Goal: Information Seeking & Learning: Learn about a topic

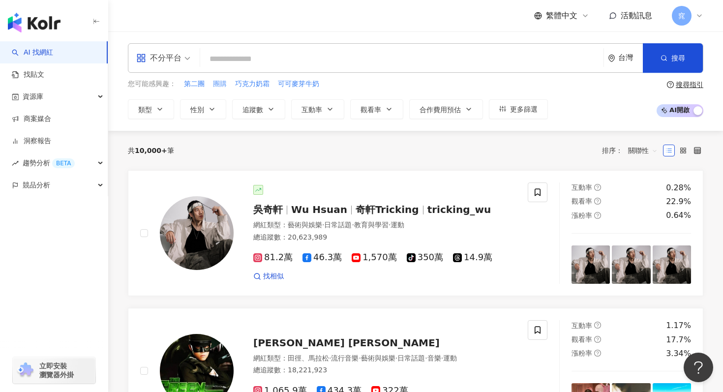
click at [219, 87] on span "團購" at bounding box center [220, 84] width 14 height 10
type input "**"
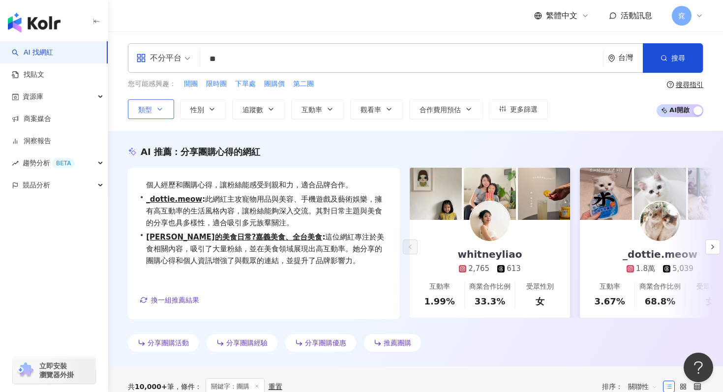
click at [145, 103] on button "類型" at bounding box center [151, 109] width 46 height 20
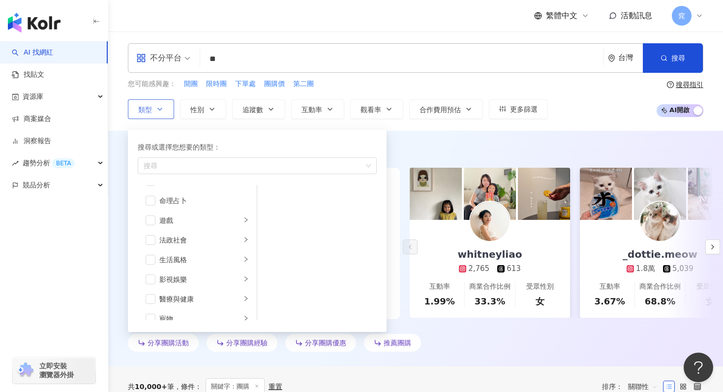
scroll to position [154, 0]
click at [561, 102] on div "您可能感興趣： 開團 限時團 下單處 團購價 第二團 類型 搜尋或選擇您想要的類型： 搜尋 藝術與娛樂 美妝時尚 氣候和環境 日常話題 教育與學習 家庭 財經…" at bounding box center [415, 99] width 575 height 40
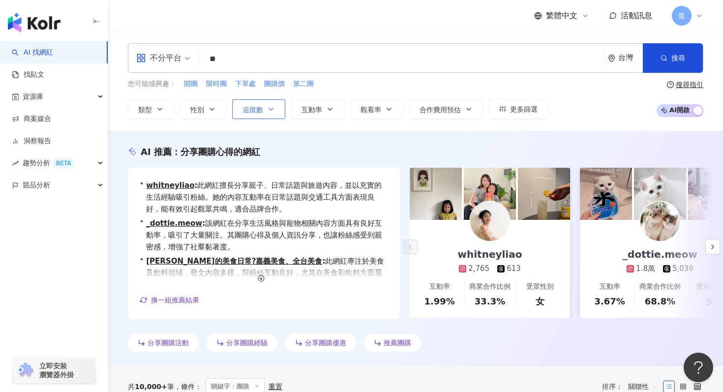
click at [261, 111] on span "追蹤數" at bounding box center [252, 110] width 21 height 8
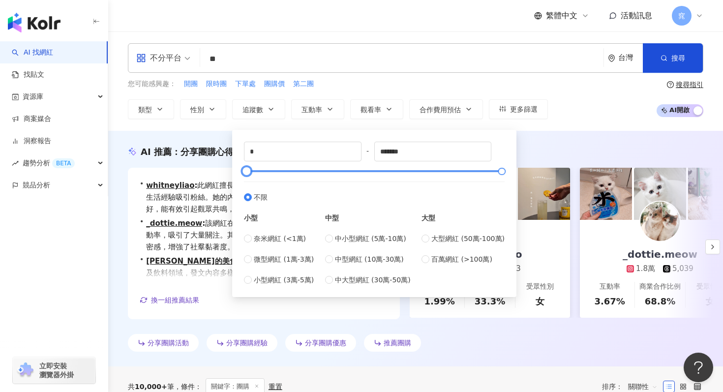
click at [305, 170] on div at bounding box center [374, 171] width 255 height 6
drag, startPoint x: 302, startPoint y: 173, endPoint x: 244, endPoint y: 165, distance: 59.0
click at [244, 169] on div at bounding box center [246, 171] width 5 height 5
click at [338, 257] on span "中型網紅 (10萬-30萬)" at bounding box center [369, 259] width 69 height 11
type input "******"
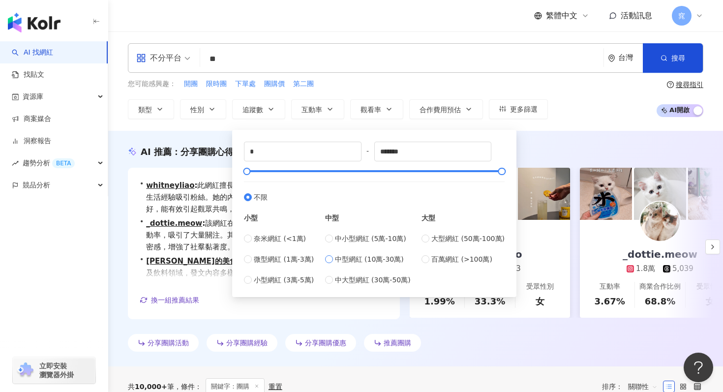
type input "******"
click at [338, 257] on span "中型網紅 (10萬-30萬)" at bounding box center [369, 259] width 69 height 11
click at [336, 239] on label "中小型網紅 (5萬-10萬)" at bounding box center [368, 238] width 86 height 11
type input "*****"
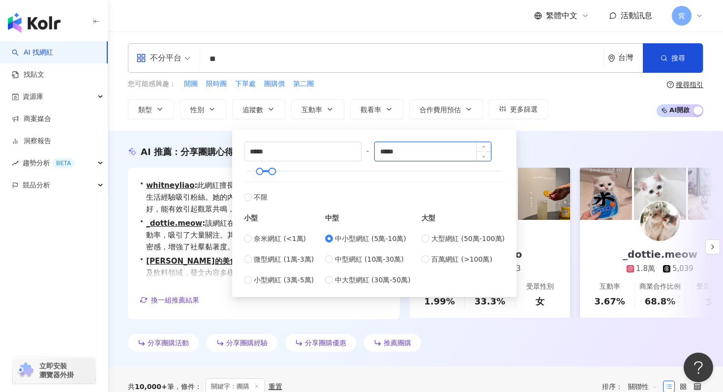
click at [401, 150] on input "*****" at bounding box center [433, 151] width 117 height 19
drag, startPoint x: 415, startPoint y: 147, endPoint x: 373, endPoint y: 149, distance: 42.4
click at [373, 149] on div "***** - ***** 不限 小型 奈米網紅 (<1萬) 微型網紅 (1萬-3萬) 小型網紅 (3萬-5萬) 中型 中小型網紅 (5萬-10萬) 中型網紅…" at bounding box center [374, 214] width 261 height 144
type input "*"
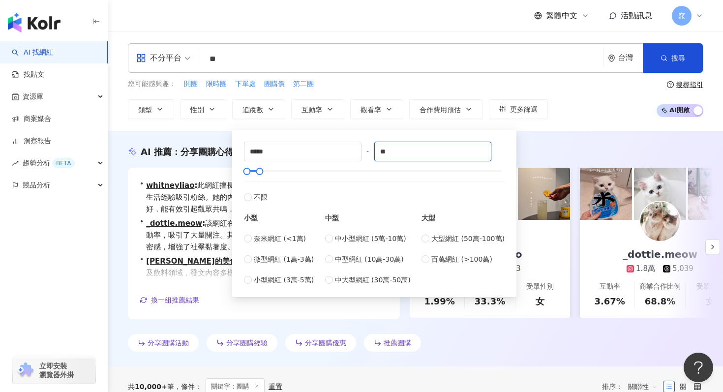
type input "*"
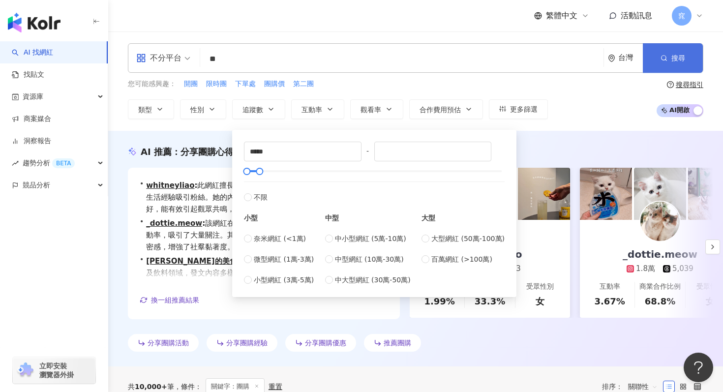
click at [690, 67] on button "搜尋" at bounding box center [673, 57] width 60 height 29
type input "*"
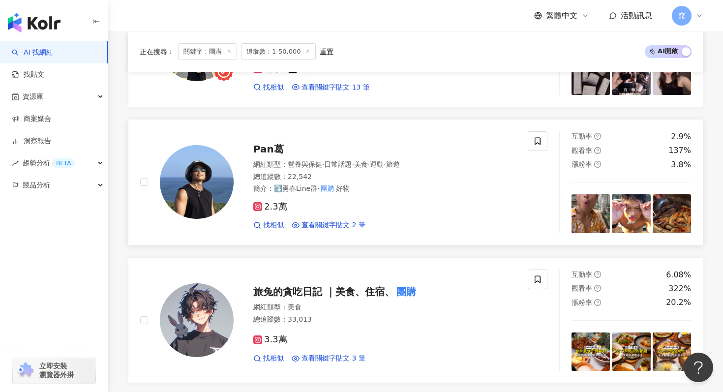
scroll to position [884, 0]
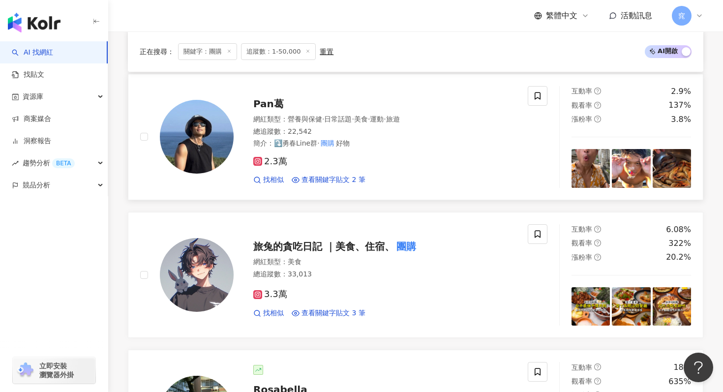
click at [275, 101] on span "Pan葛" at bounding box center [268, 104] width 30 height 12
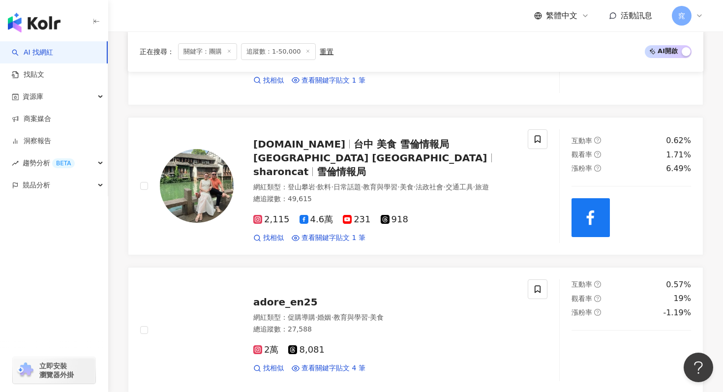
scroll to position [1532, 0]
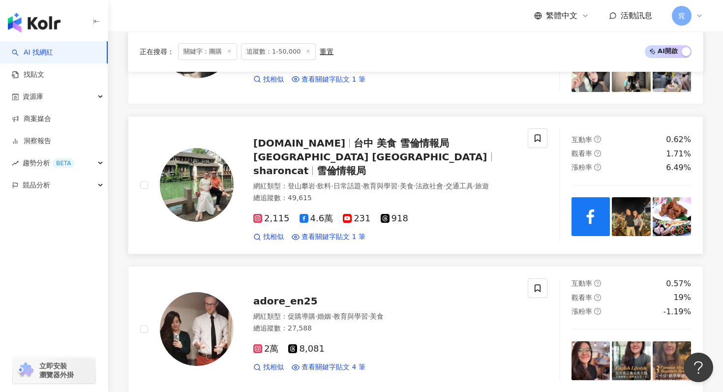
click at [325, 141] on span "台中 美食 雪倫情報局 Taichung Taiwan" at bounding box center [370, 150] width 234 height 26
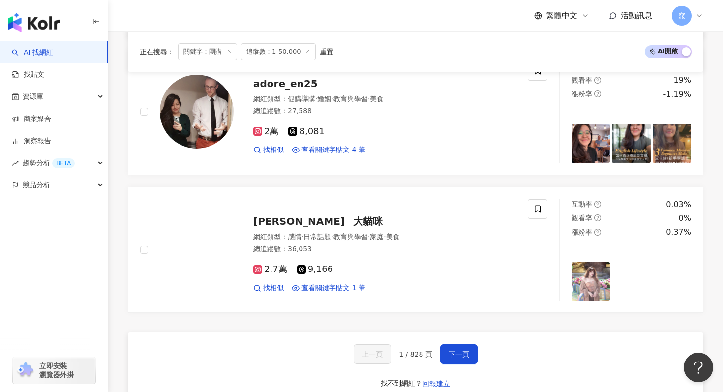
scroll to position [1755, 0]
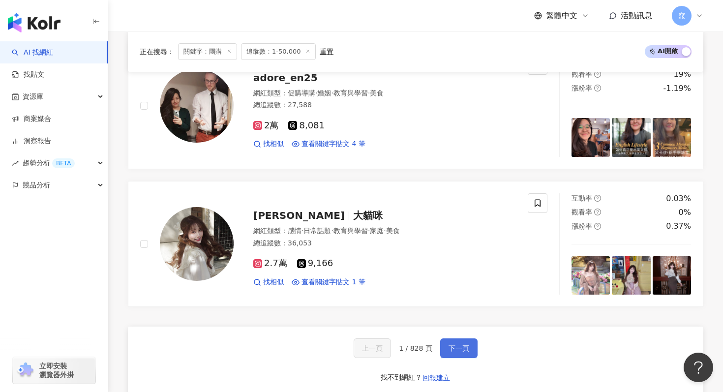
click at [459, 344] on span "下一頁" at bounding box center [458, 348] width 21 height 8
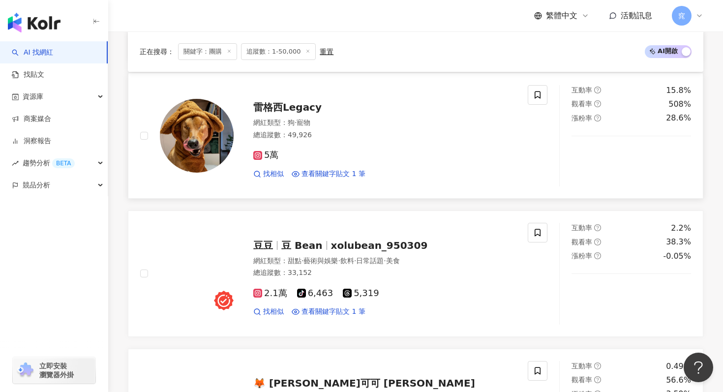
scroll to position [756, 0]
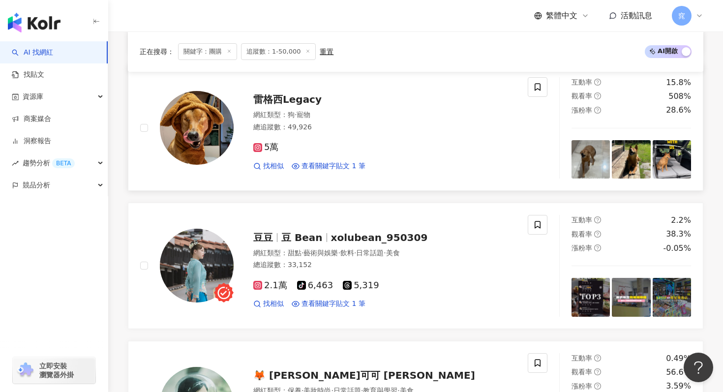
click at [295, 99] on span "雷格西Legacy" at bounding box center [287, 99] width 68 height 12
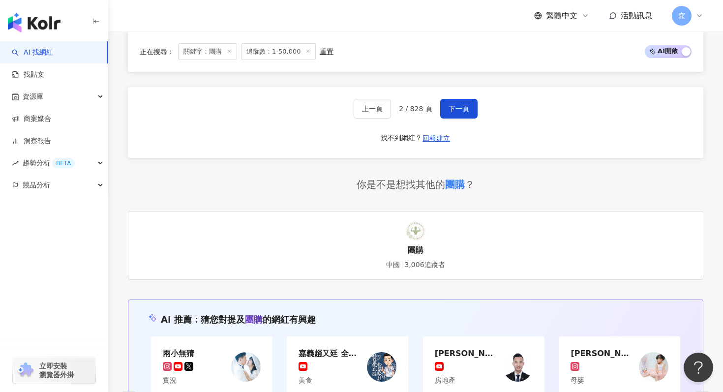
scroll to position [1984, 0]
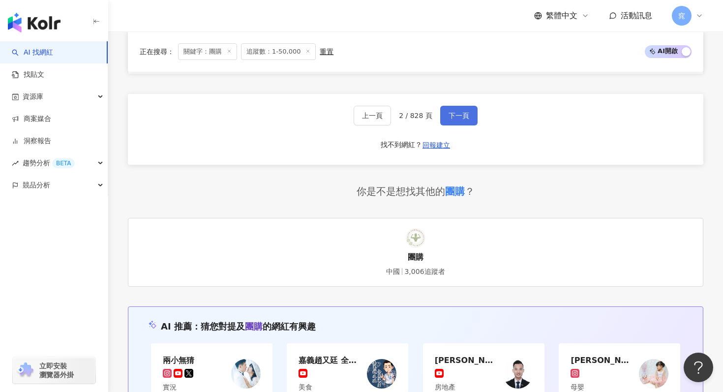
click at [465, 113] on span "下一頁" at bounding box center [458, 116] width 21 height 8
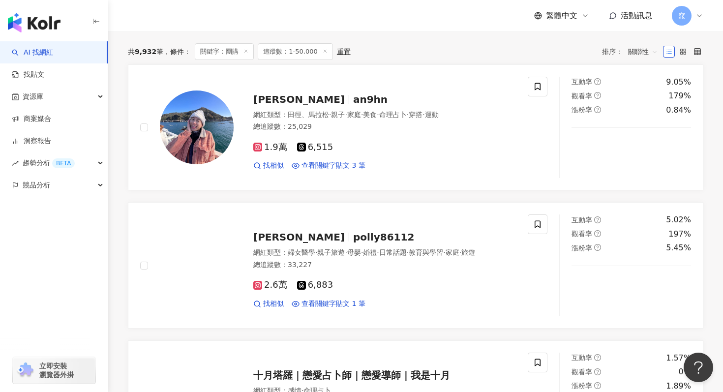
scroll to position [343, 0]
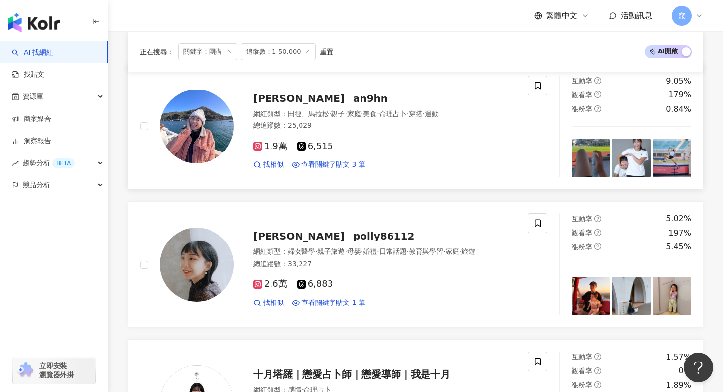
click at [320, 99] on span "Angel安玖 喜恩" at bounding box center [298, 98] width 91 height 12
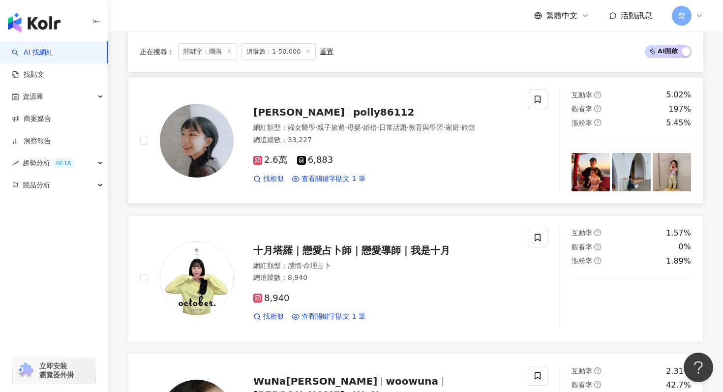
scroll to position [476, 0]
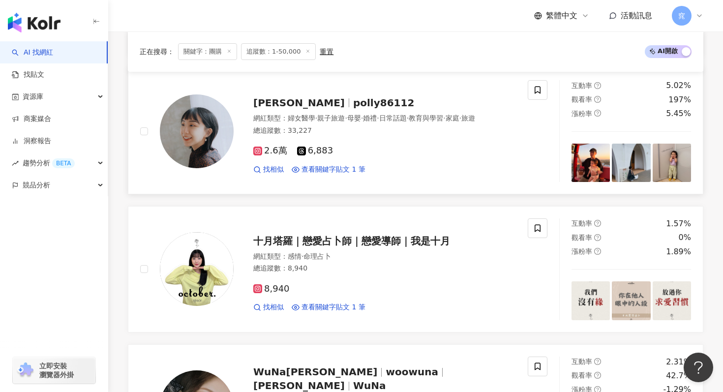
click at [353, 104] on span "polly86112" at bounding box center [383, 103] width 61 height 12
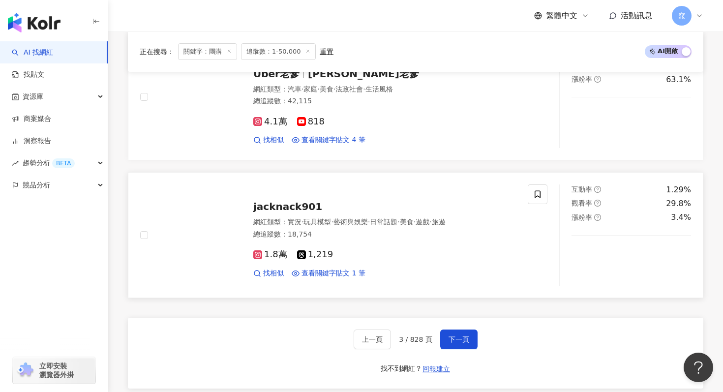
scroll to position [1845, 0]
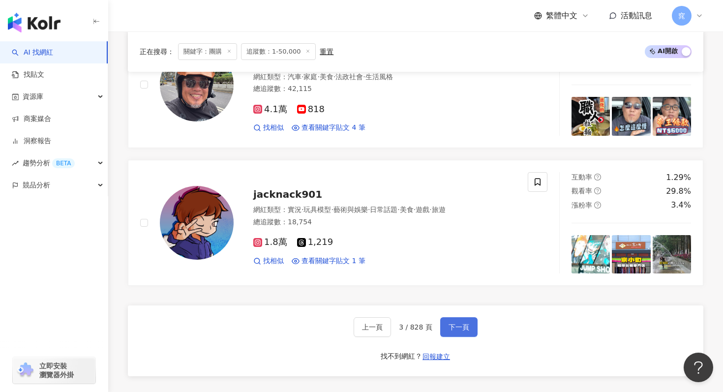
click at [466, 322] on button "下一頁" at bounding box center [458, 327] width 37 height 20
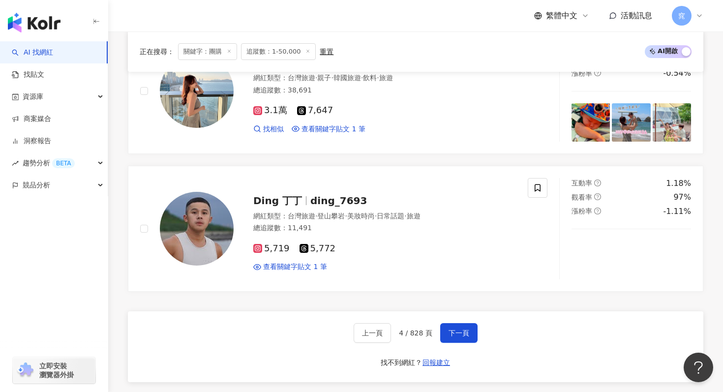
scroll to position [1814, 0]
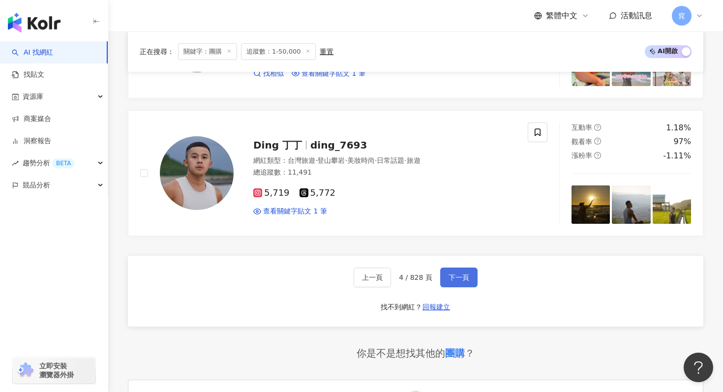
click at [463, 283] on button "下一頁" at bounding box center [458, 277] width 37 height 20
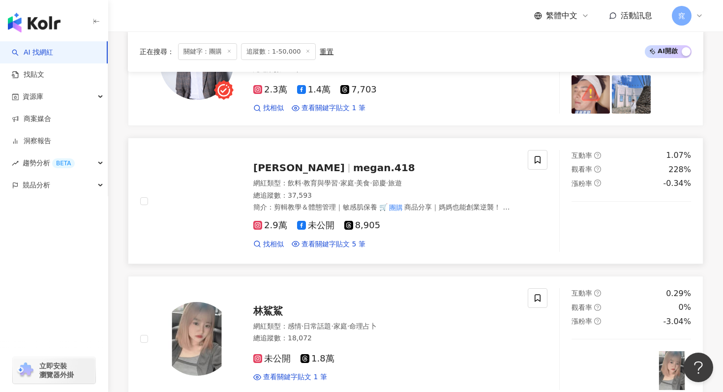
scroll to position [408, 0]
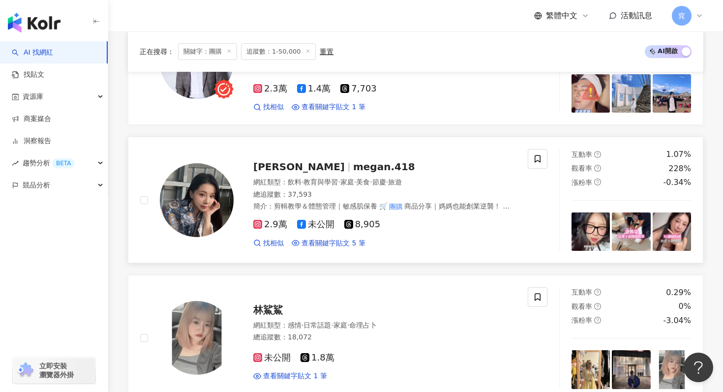
click at [353, 169] on span "megan.418" at bounding box center [384, 167] width 62 height 12
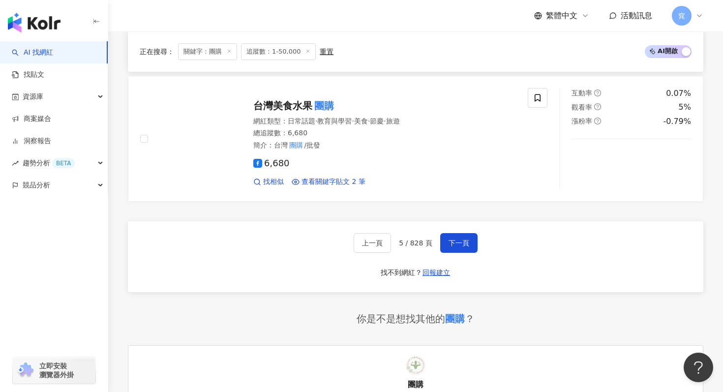
scroll to position [1849, 0]
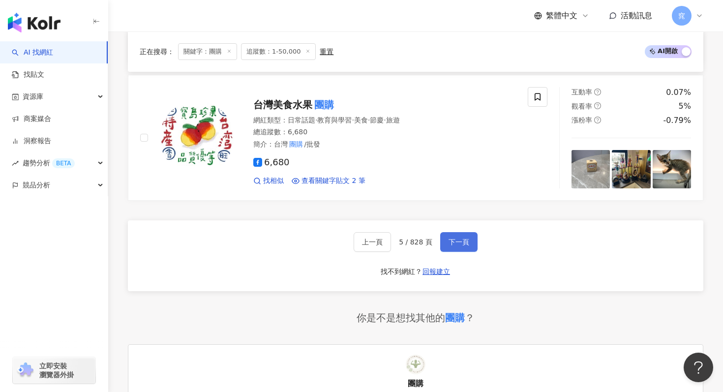
click at [449, 244] on span "下一頁" at bounding box center [458, 242] width 21 height 8
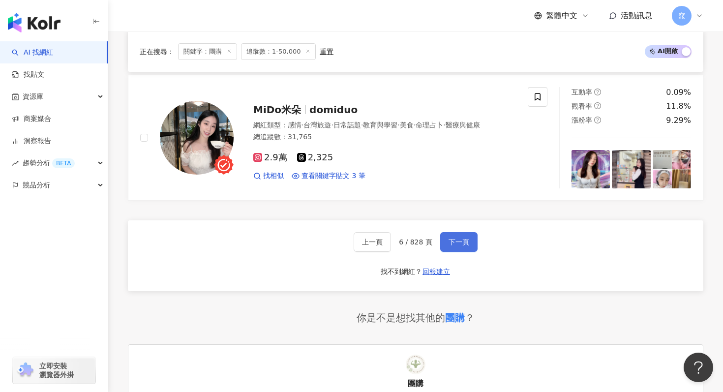
click at [449, 242] on span "下一頁" at bounding box center [458, 242] width 21 height 8
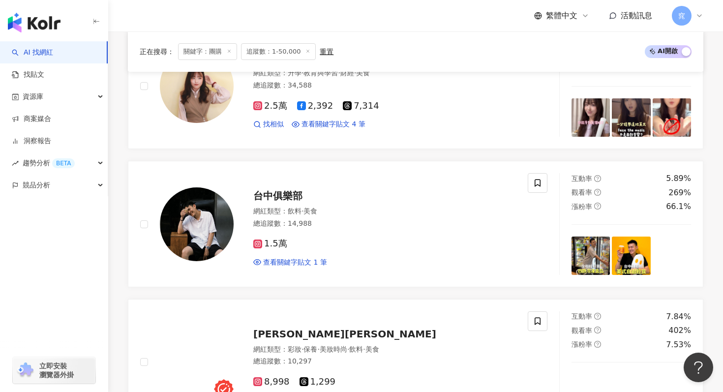
scroll to position [1755, 0]
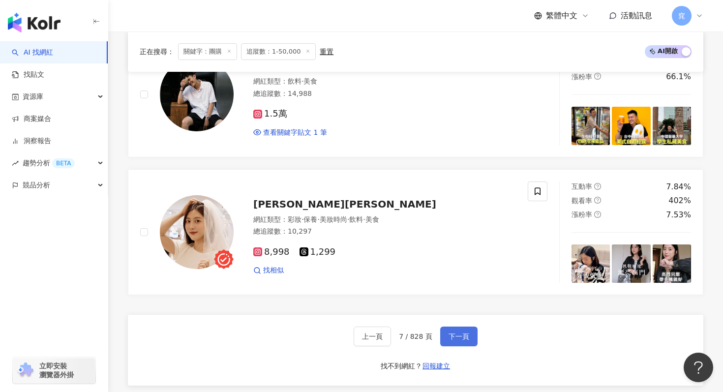
click at [449, 340] on span "下一頁" at bounding box center [458, 336] width 21 height 8
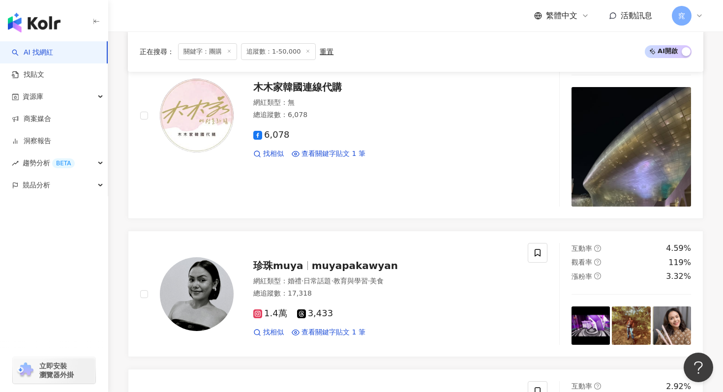
scroll to position [1497, 0]
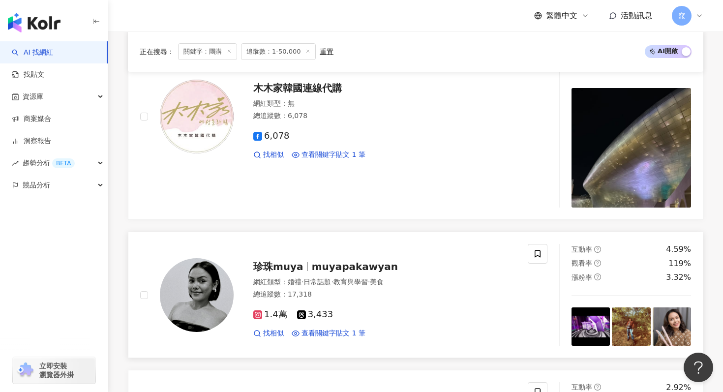
click at [348, 270] on span "muyapakawyan" at bounding box center [355, 267] width 86 height 12
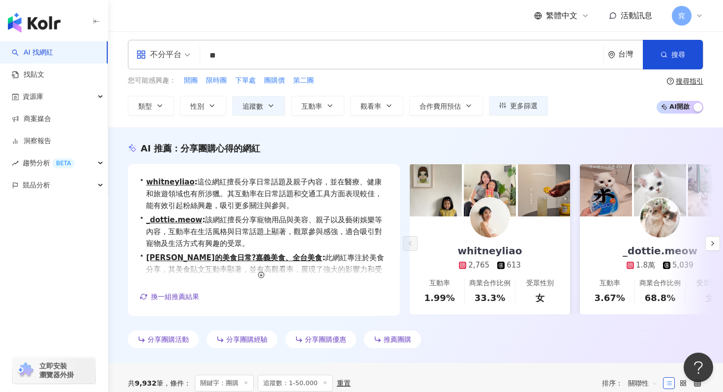
scroll to position [0, 0]
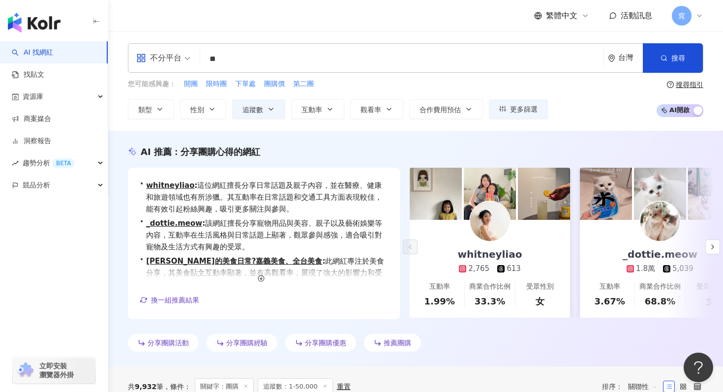
click at [235, 62] on input "**" at bounding box center [401, 59] width 395 height 19
click at [269, 115] on button "追蹤數" at bounding box center [258, 109] width 53 height 20
type input "*"
type input "*****"
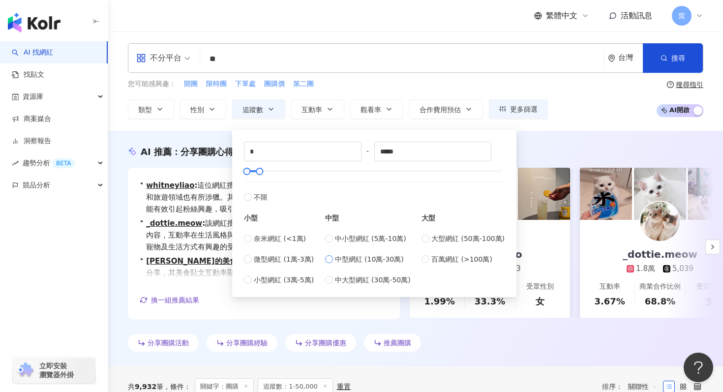
click at [338, 262] on span "中型網紅 (10萬-30萬)" at bounding box center [369, 259] width 69 height 11
type input "******"
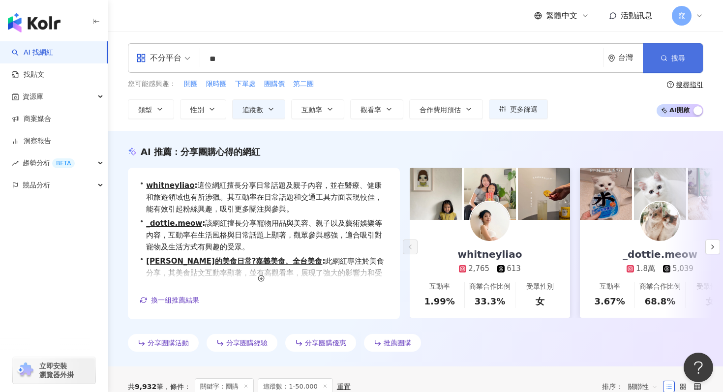
click at [676, 58] on span "搜尋" at bounding box center [678, 58] width 14 height 8
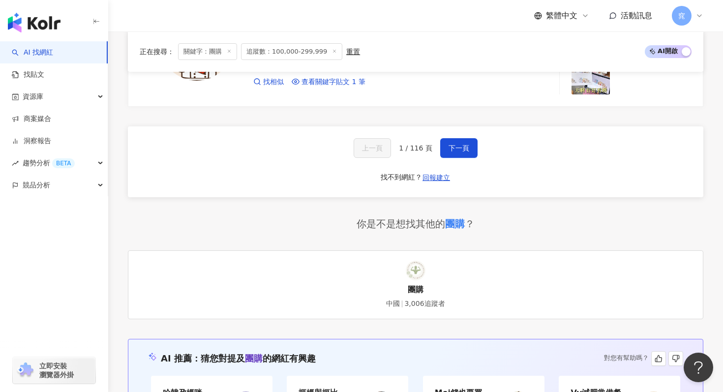
scroll to position [1956, 0]
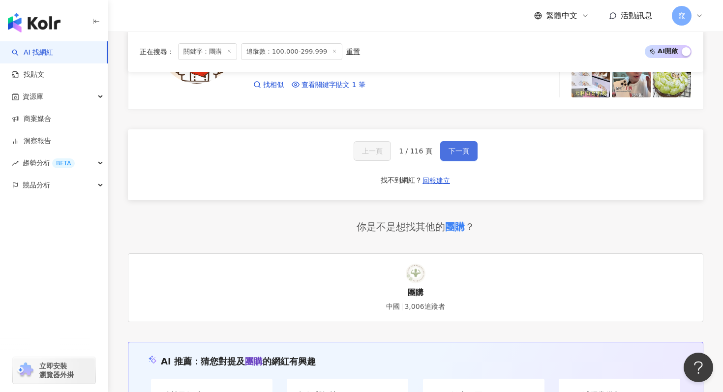
click at [455, 147] on span "下一頁" at bounding box center [458, 151] width 21 height 8
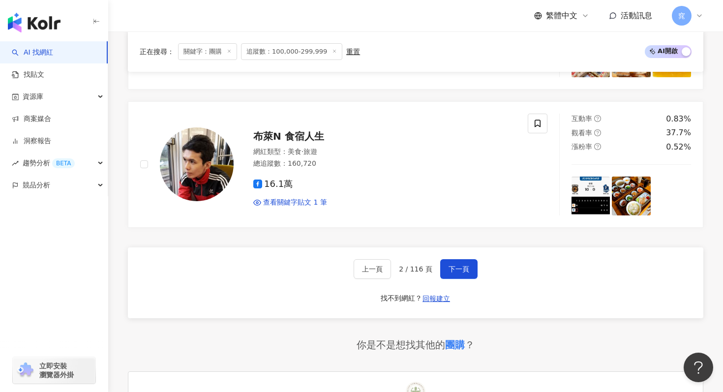
scroll to position [1890, 0]
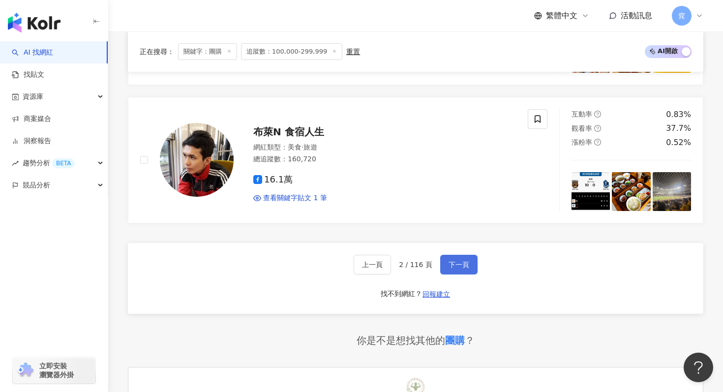
click at [454, 262] on span "下一頁" at bounding box center [458, 265] width 21 height 8
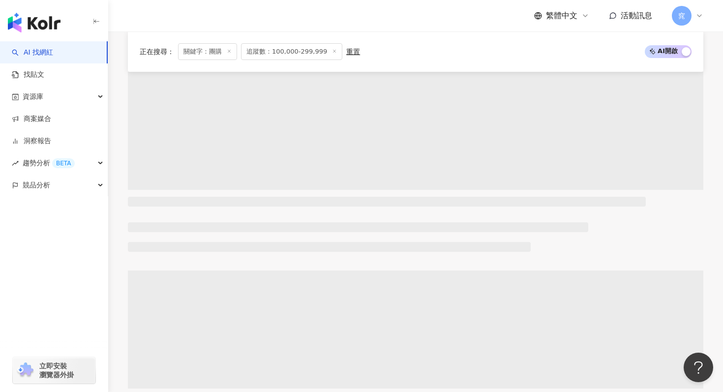
scroll to position [335, 0]
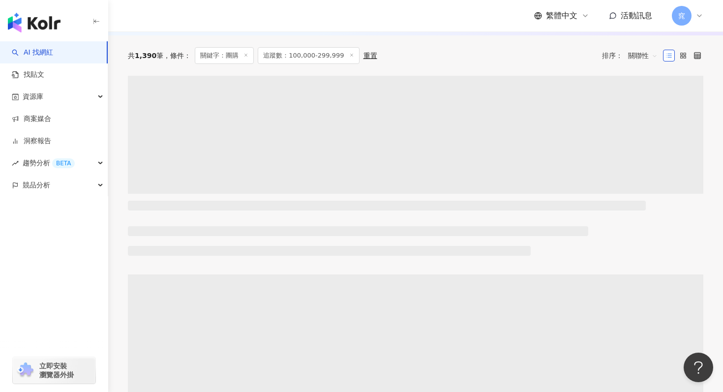
click at [298, 60] on span "追蹤數：100,000-299,999" at bounding box center [308, 55] width 101 height 17
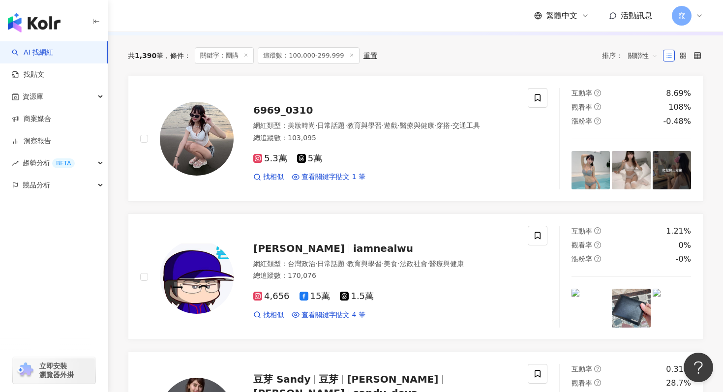
click at [324, 54] on span "追蹤數：100,000-299,999" at bounding box center [308, 55] width 101 height 17
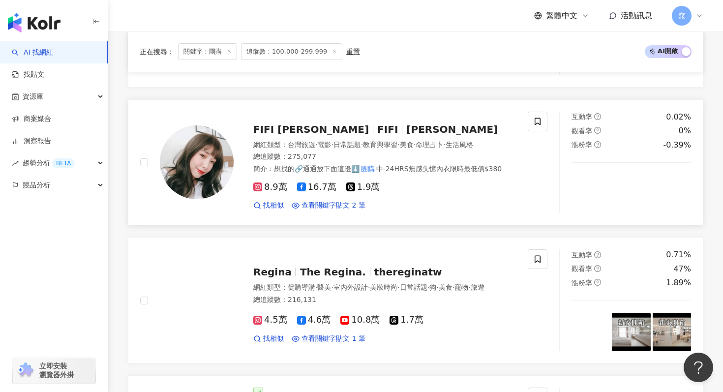
scroll to position [864, 0]
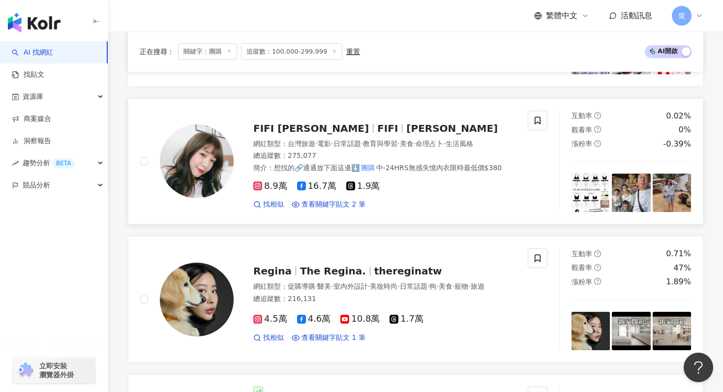
click at [297, 131] on span "FIFI 陳佳瑜" at bounding box center [311, 128] width 116 height 12
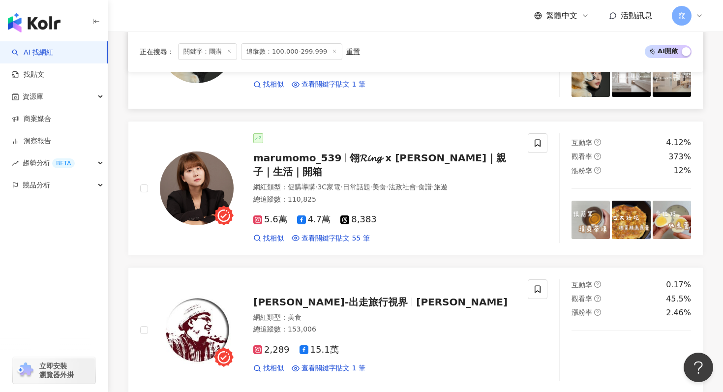
scroll to position [1145, 0]
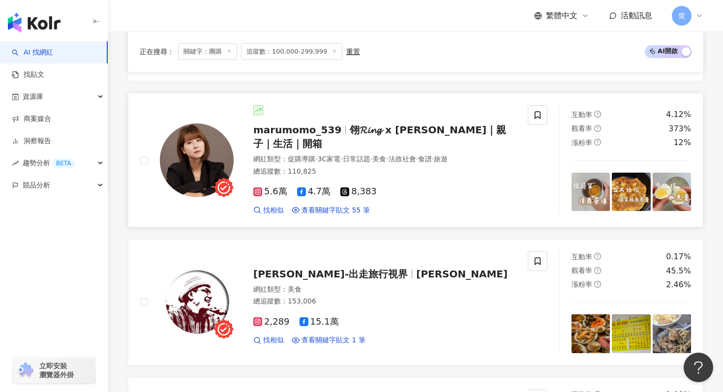
click at [367, 135] on span "翎𝓡𝓲𝓷𝓰 x 丸桃｜親子｜生活｜開箱" at bounding box center [379, 137] width 253 height 26
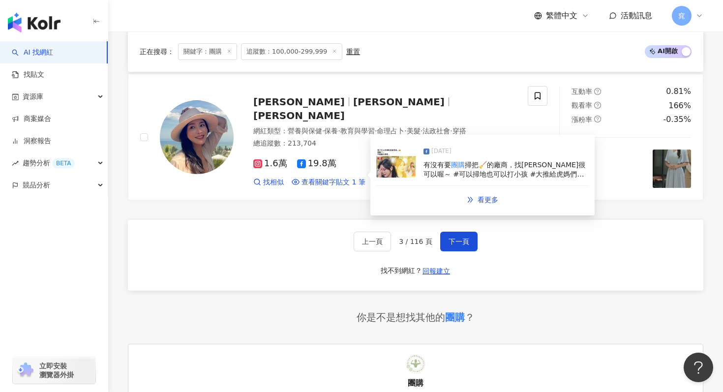
scroll to position [1892, 0]
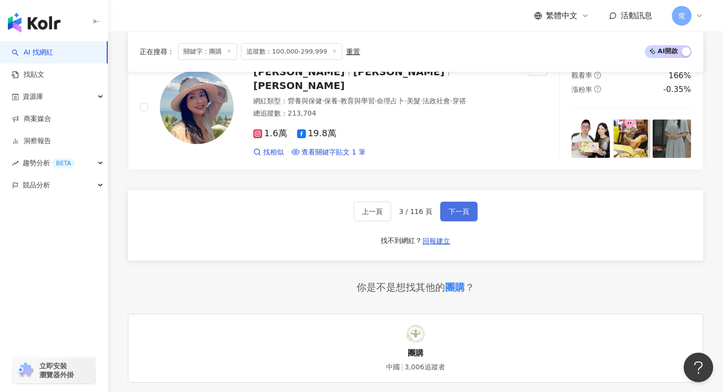
click at [457, 207] on span "下一頁" at bounding box center [458, 211] width 21 height 8
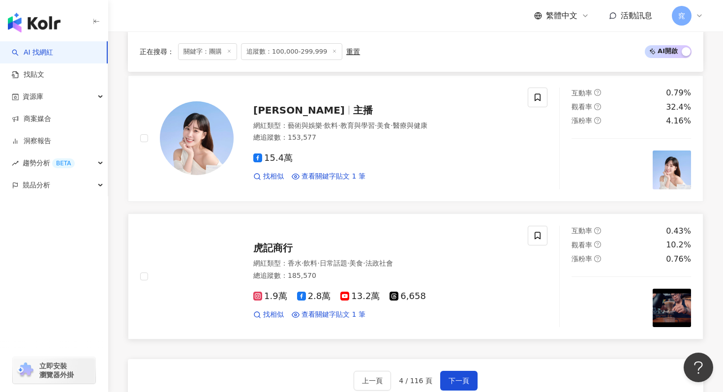
scroll to position [1716, 0]
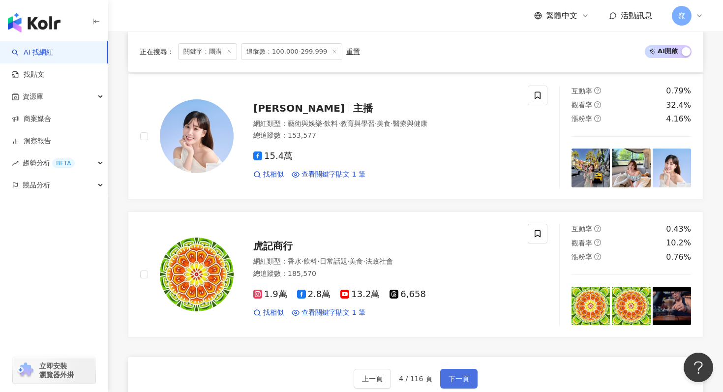
click at [457, 376] on span "下一頁" at bounding box center [458, 379] width 21 height 8
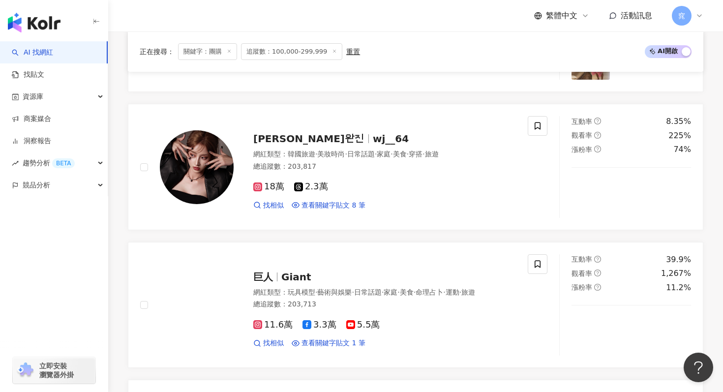
scroll to position [769, 0]
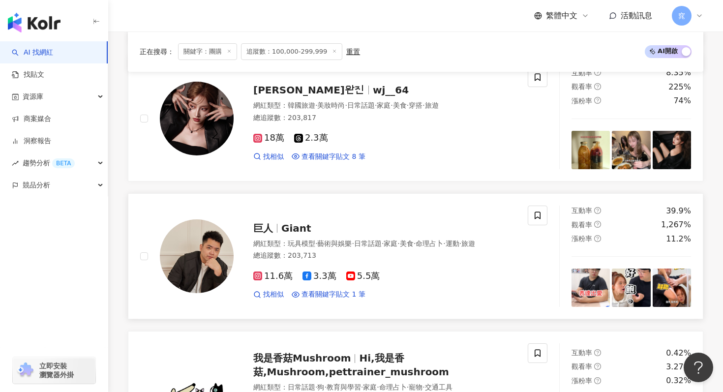
click at [274, 229] on span "巨人" at bounding box center [267, 228] width 28 height 12
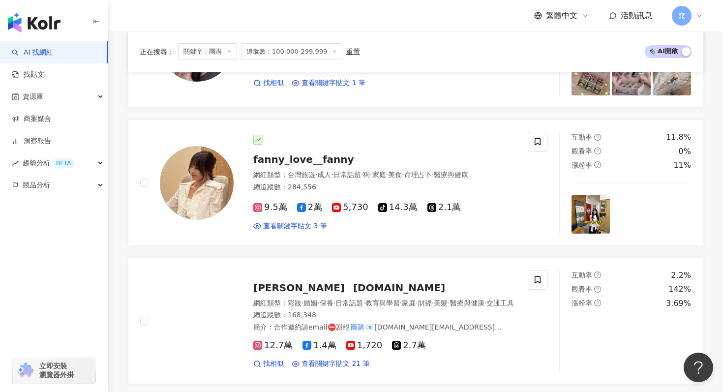
scroll to position [1590, 0]
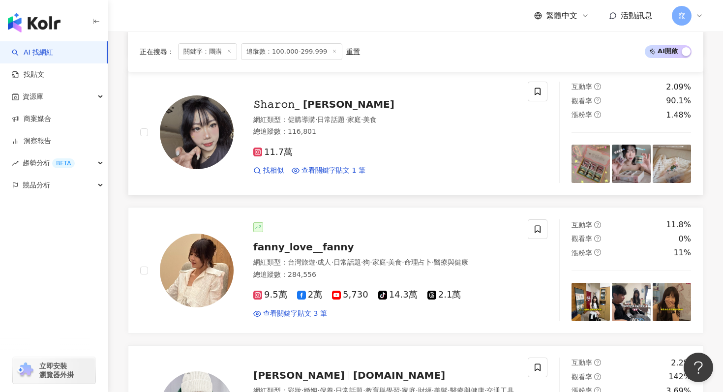
click at [307, 107] on span "𝚂𝚑𝚊𝚛𝚘𝚗_ 雪倫" at bounding box center [323, 104] width 141 height 12
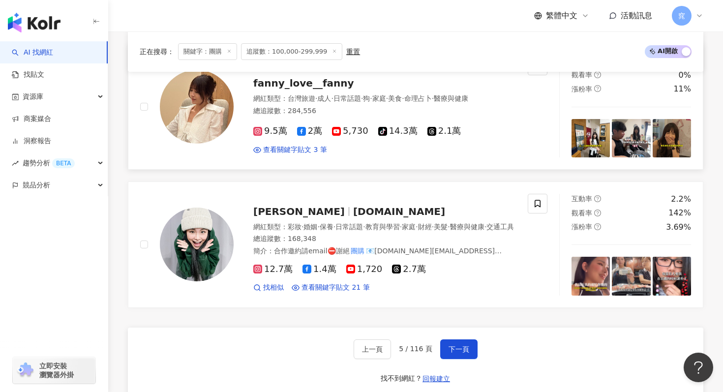
scroll to position [1837, 0]
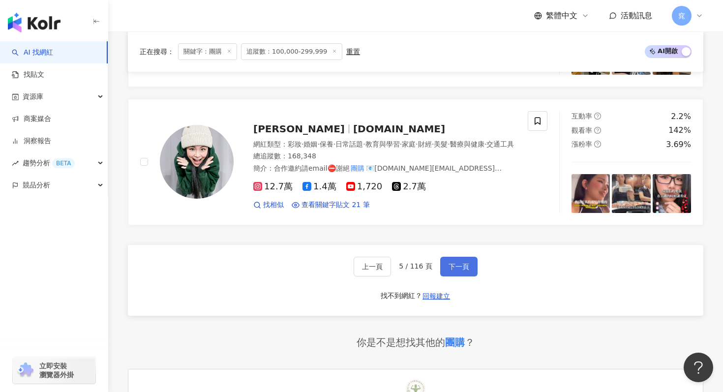
click at [456, 270] on span "下一頁" at bounding box center [458, 267] width 21 height 8
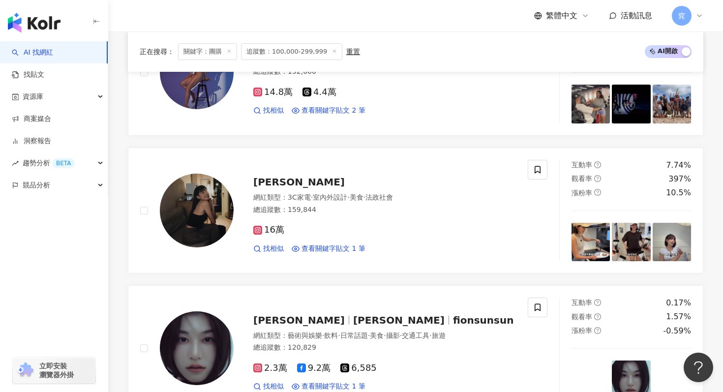
scroll to position [1174, 0]
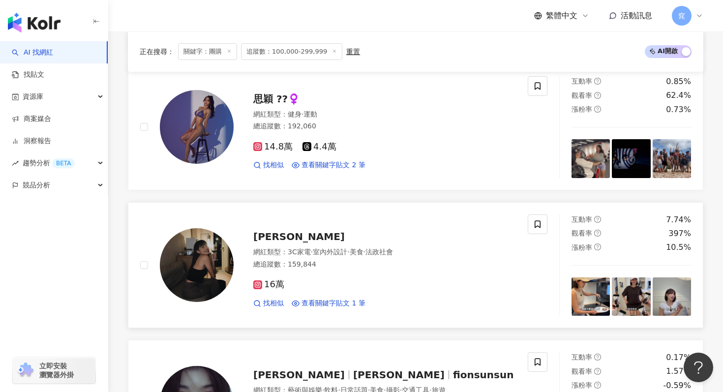
click at [295, 236] on span "Lisa Sung" at bounding box center [298, 237] width 91 height 12
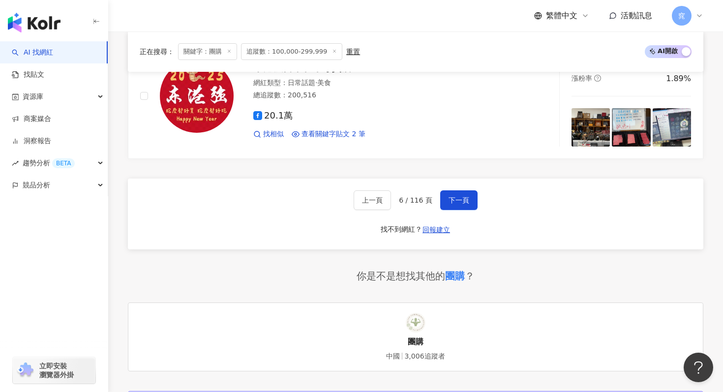
scroll to position [1898, 0]
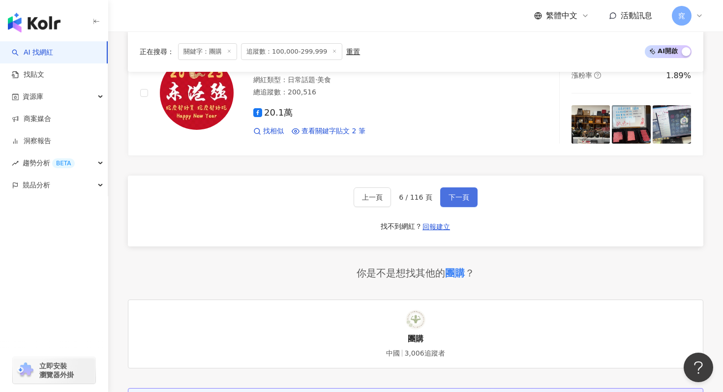
click at [460, 197] on span "下一頁" at bounding box center [458, 197] width 21 height 8
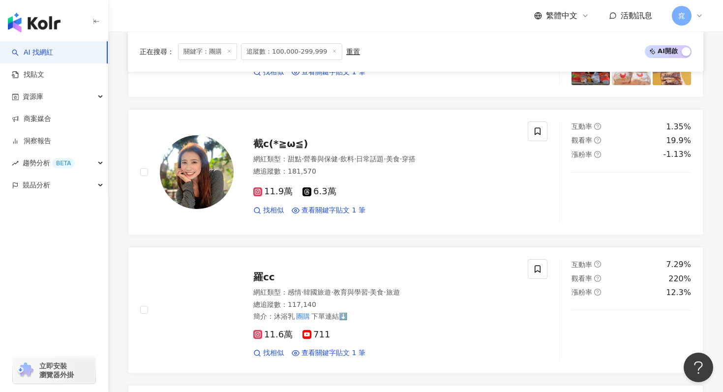
scroll to position [1501, 0]
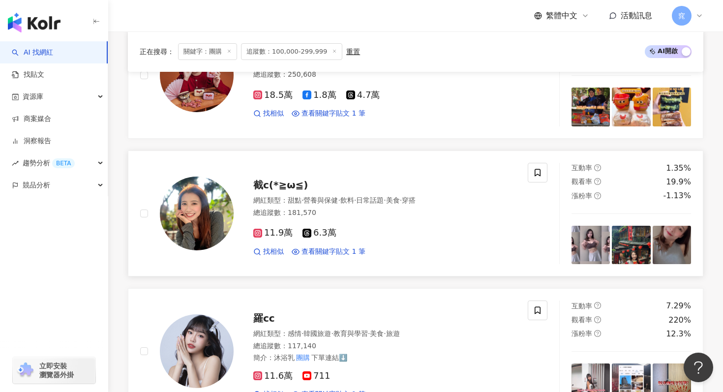
click at [302, 184] on span "截c(*≧ω≦)" at bounding box center [280, 185] width 55 height 12
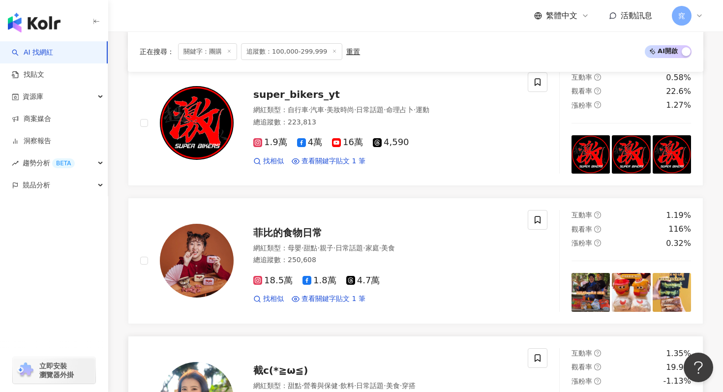
scroll to position [1314, 0]
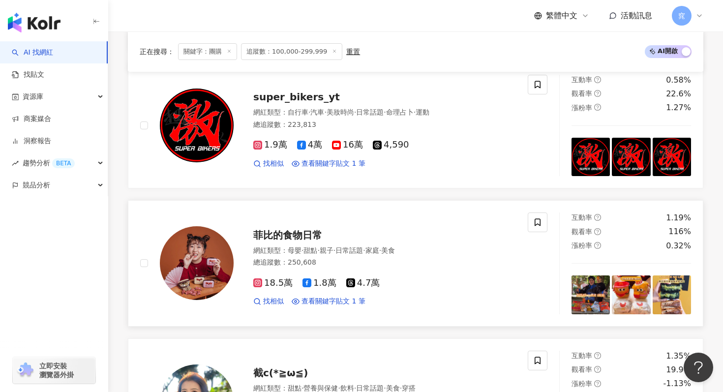
click at [290, 237] on span "菲比的食物日常" at bounding box center [287, 235] width 69 height 12
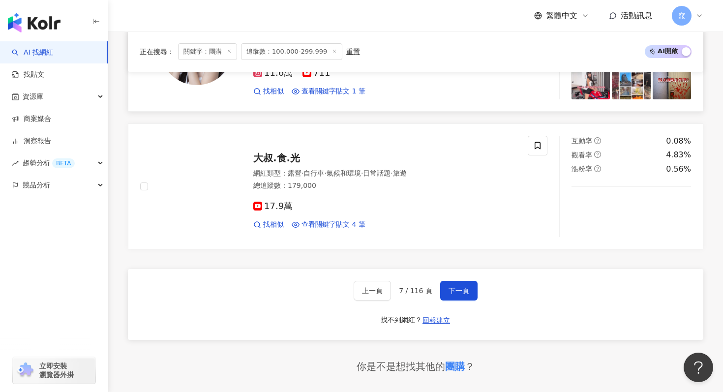
scroll to position [1830, 0]
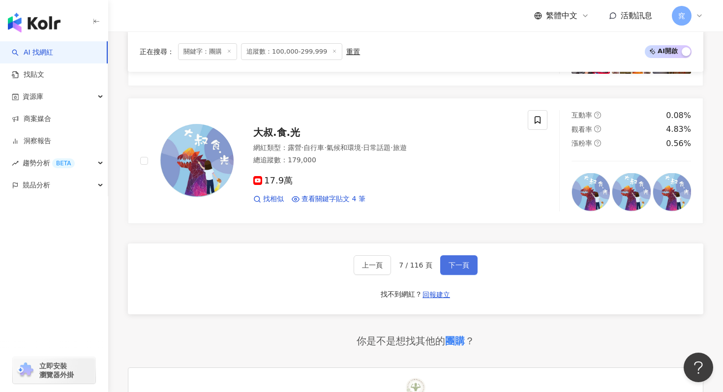
click at [453, 268] on span "下一頁" at bounding box center [458, 265] width 21 height 8
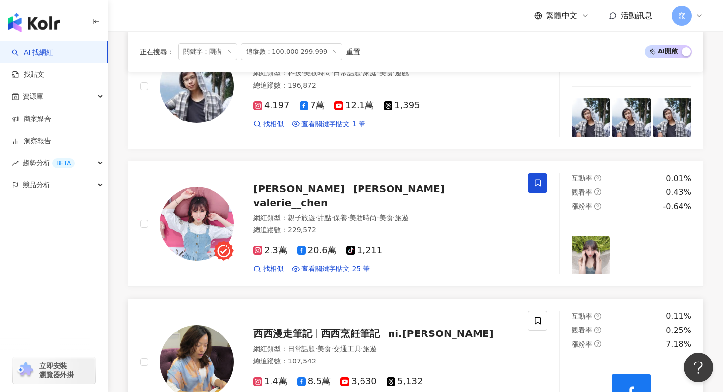
scroll to position [800, 0]
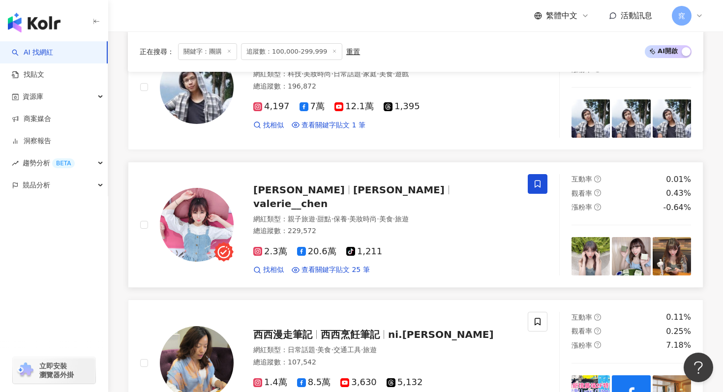
click at [353, 196] on span "Valerie X 鴨鴨" at bounding box center [398, 190] width 91 height 12
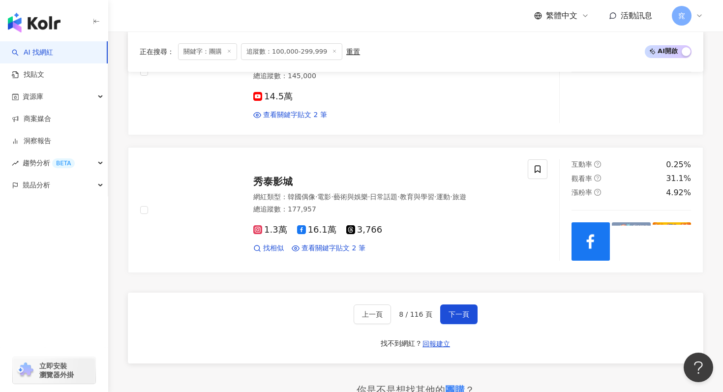
scroll to position [1785, 0]
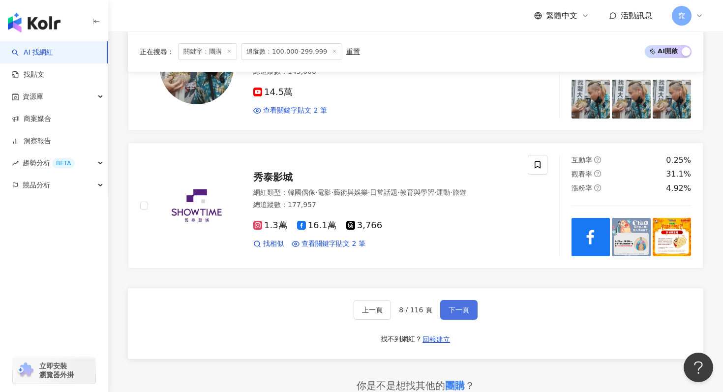
click at [465, 302] on button "下一頁" at bounding box center [458, 310] width 37 height 20
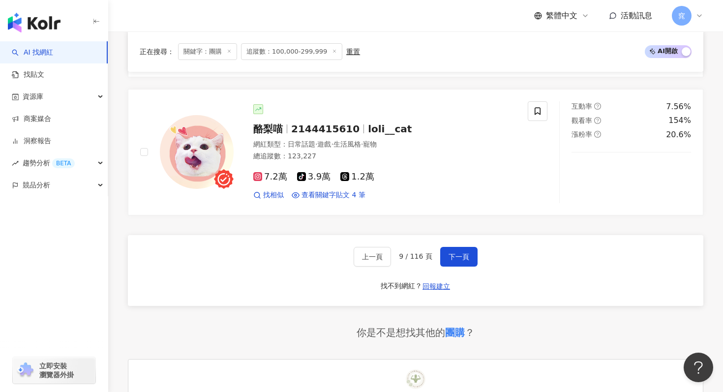
scroll to position [1863, 0]
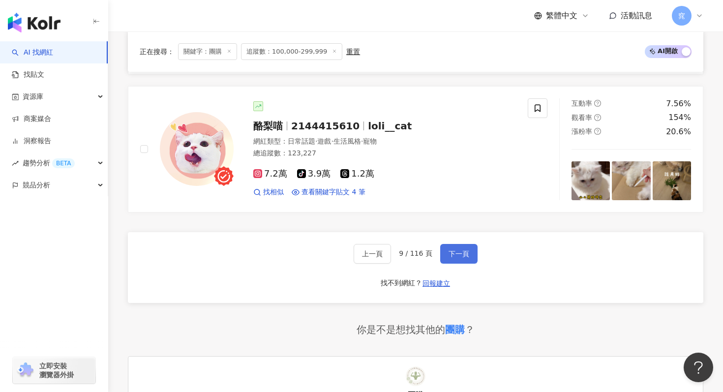
click at [466, 250] on span "下一頁" at bounding box center [458, 254] width 21 height 8
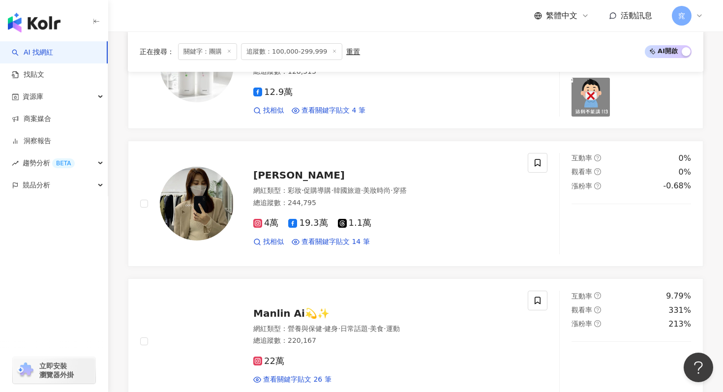
scroll to position [936, 0]
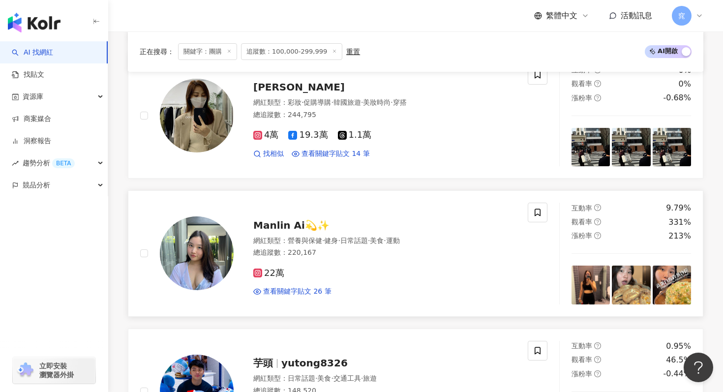
click at [275, 219] on span "Manlin Ai💫✨" at bounding box center [291, 225] width 76 height 12
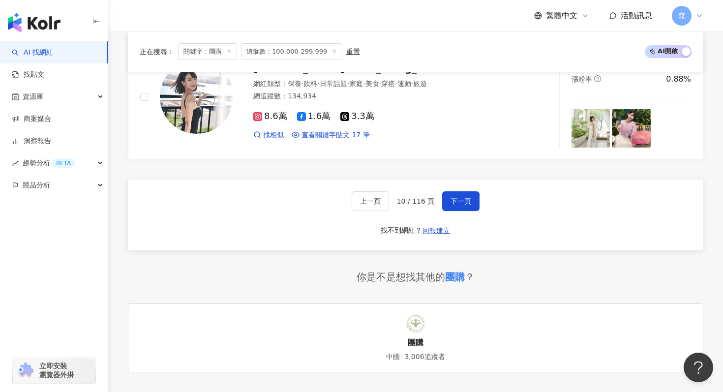
scroll to position [1919, 0]
click at [458, 198] on span "下一頁" at bounding box center [460, 202] width 21 height 8
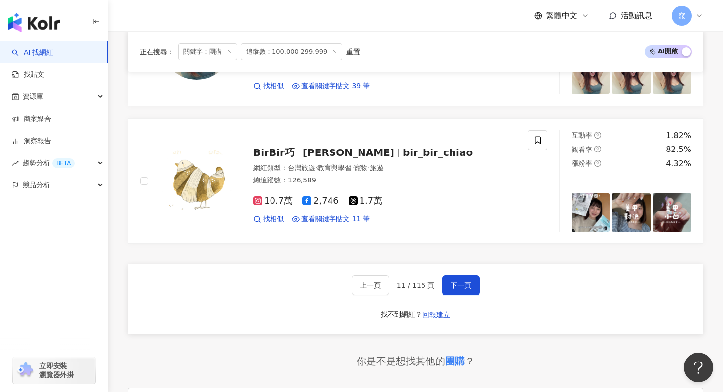
scroll to position [1803, 0]
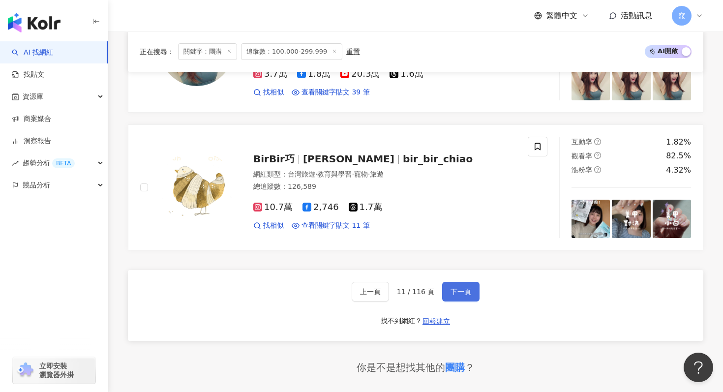
click at [467, 295] on span "下一頁" at bounding box center [460, 292] width 21 height 8
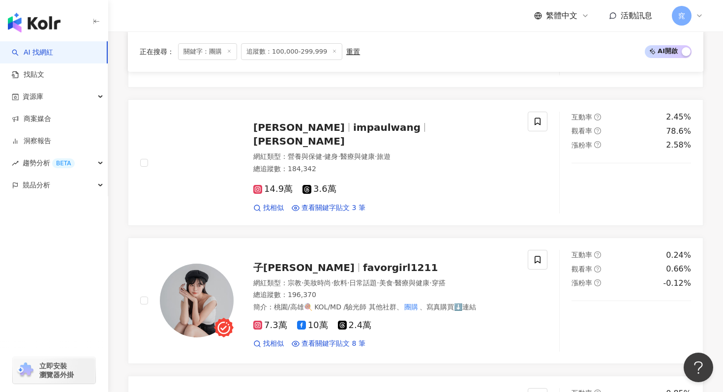
scroll to position [999, 0]
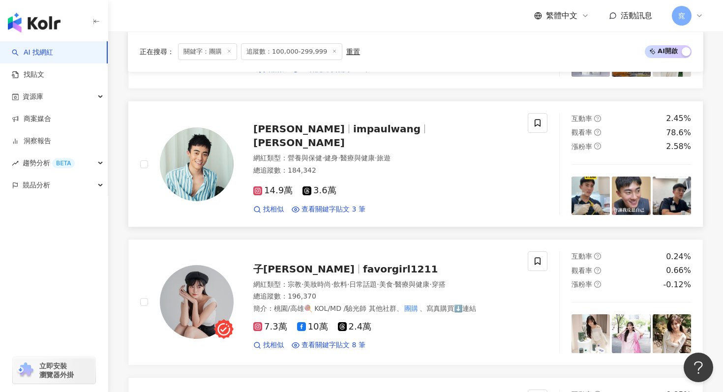
click at [353, 134] on span "impaulwang" at bounding box center [386, 129] width 67 height 12
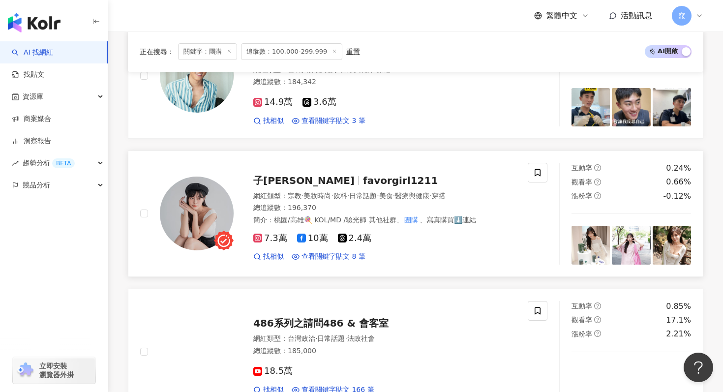
scroll to position [1168, 0]
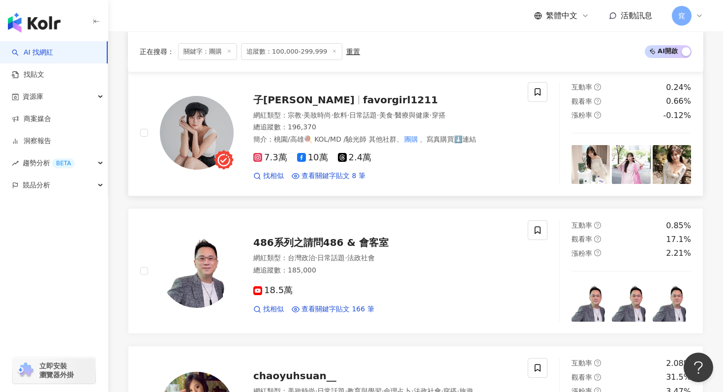
click at [363, 103] on span "favorgirl1211" at bounding box center [400, 100] width 75 height 12
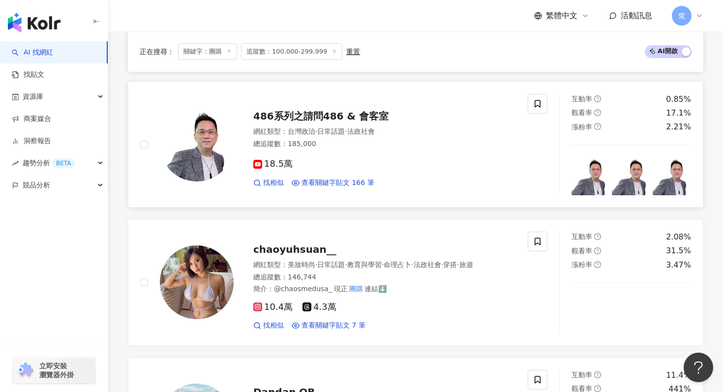
scroll to position [1296, 0]
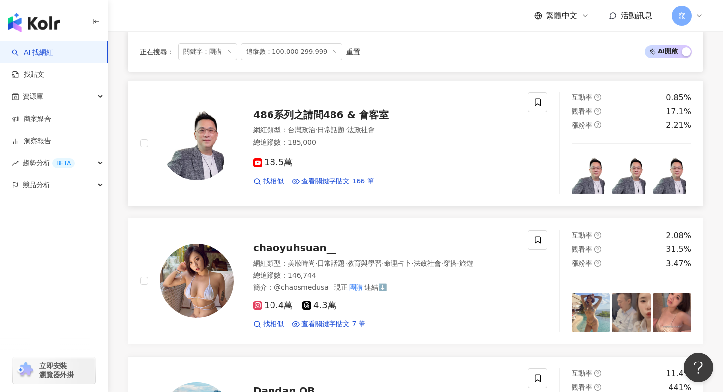
click at [343, 120] on div "486系列之請問486 & 會客室" at bounding box center [384, 115] width 263 height 14
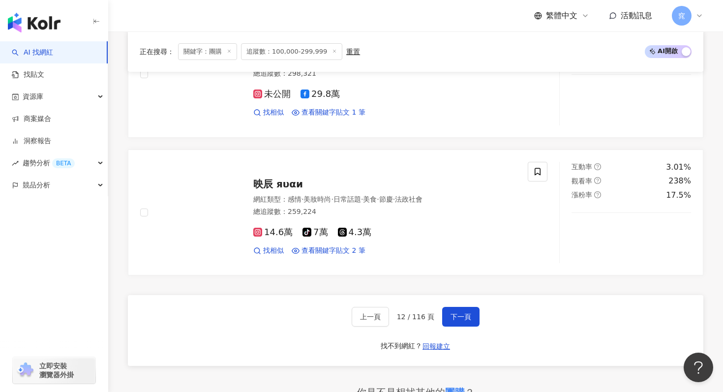
scroll to position [1794, 0]
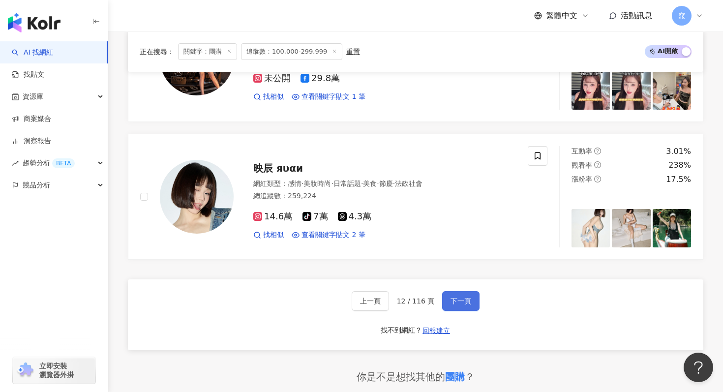
click at [453, 298] on span "下一頁" at bounding box center [460, 301] width 21 height 8
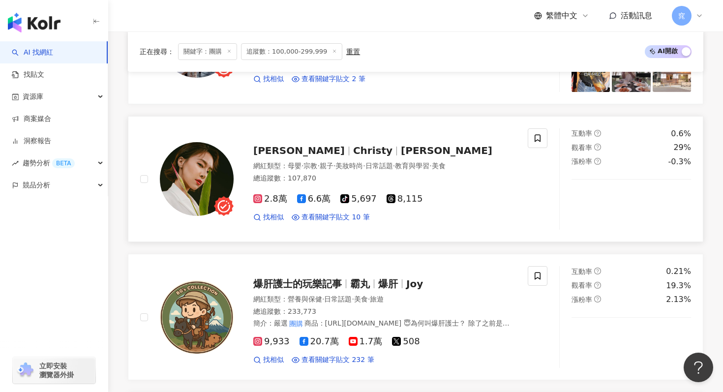
scroll to position [1430, 0]
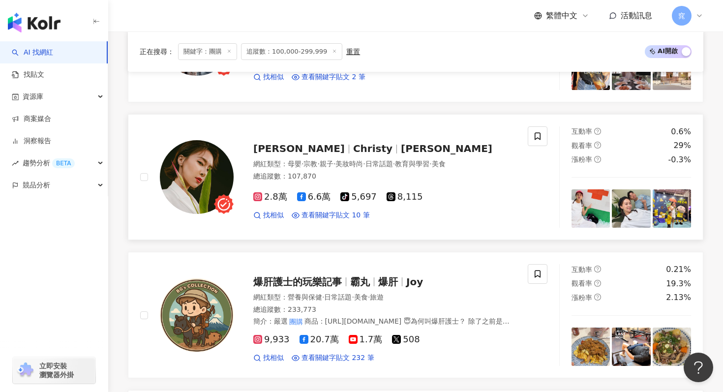
click at [353, 144] on span "Christy" at bounding box center [372, 149] width 39 height 12
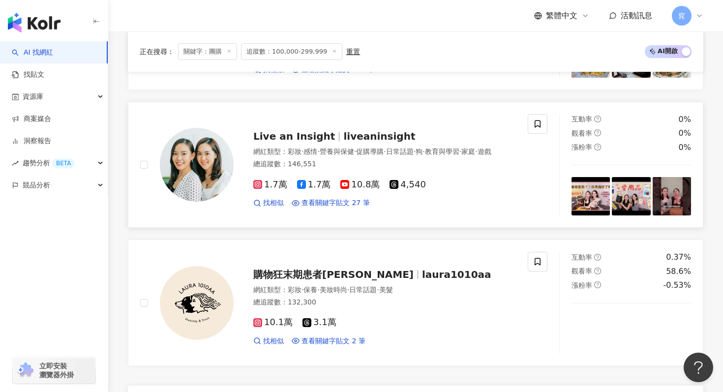
scroll to position [1709, 0]
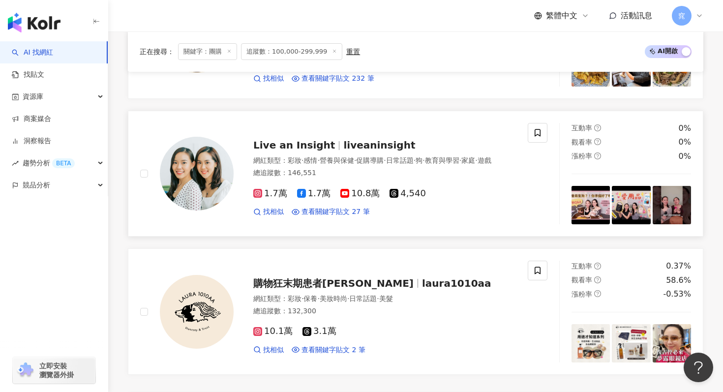
click at [343, 142] on span "liveaninsight" at bounding box center [379, 145] width 72 height 12
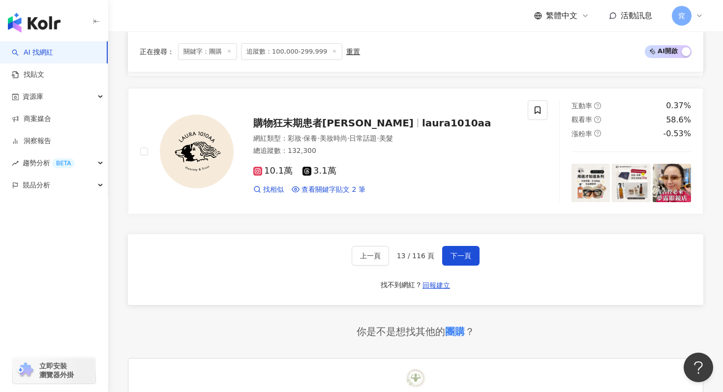
scroll to position [1866, 0]
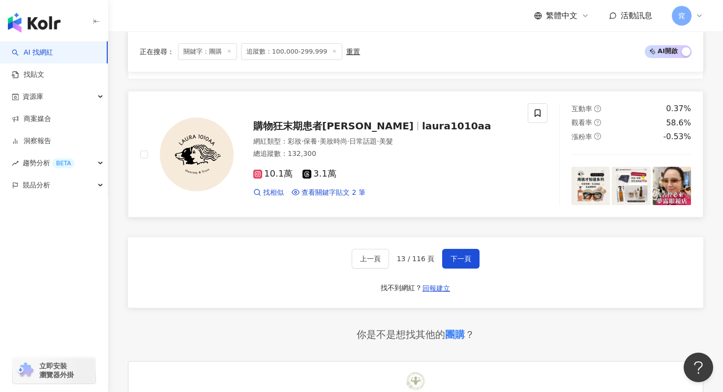
click at [328, 122] on span "購物狂末期患者Laura" at bounding box center [333, 126] width 160 height 12
click at [462, 251] on button "下一頁" at bounding box center [460, 259] width 37 height 20
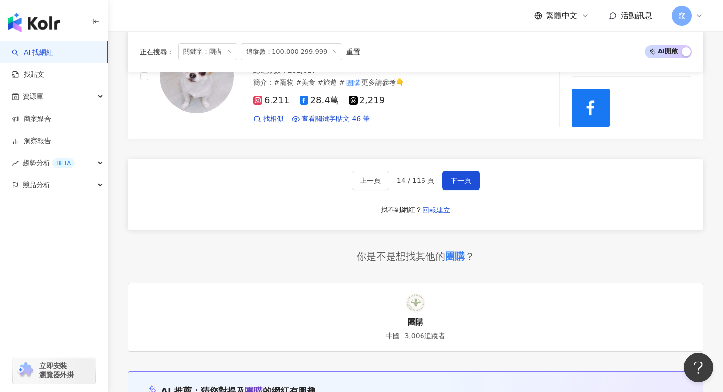
scroll to position [1955, 0]
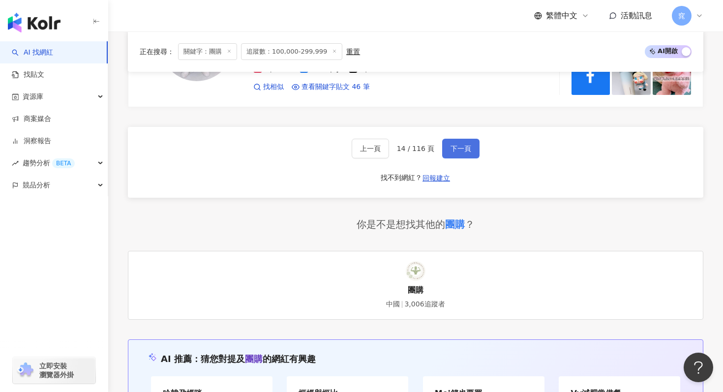
click at [467, 145] on span "下一頁" at bounding box center [460, 149] width 21 height 8
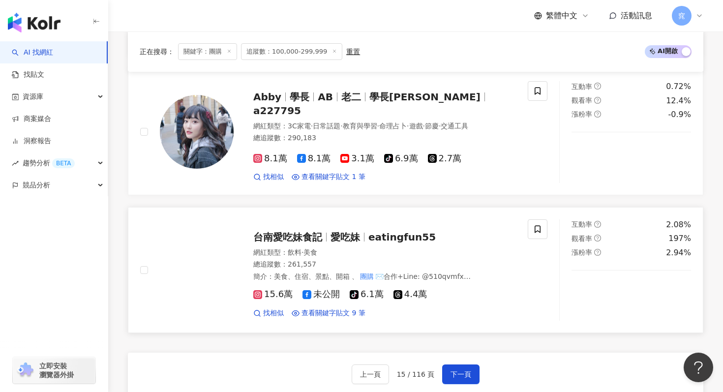
scroll to position [1753, 0]
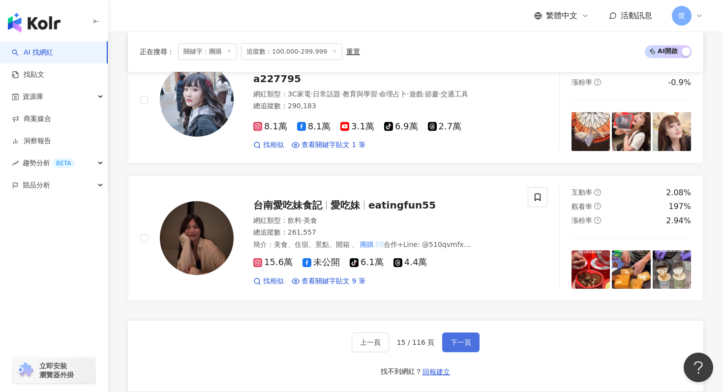
click at [459, 340] on span "下一頁" at bounding box center [460, 342] width 21 height 8
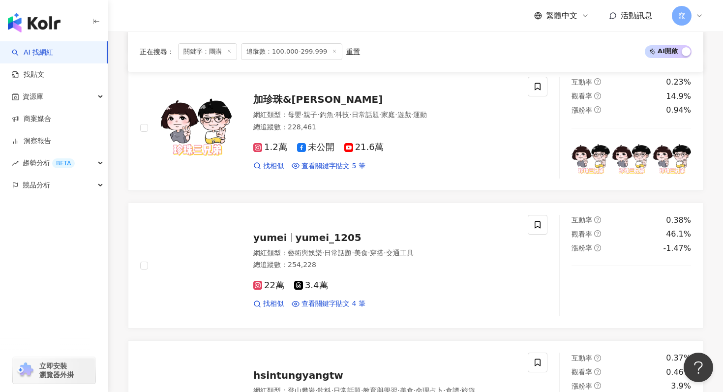
scroll to position [760, 0]
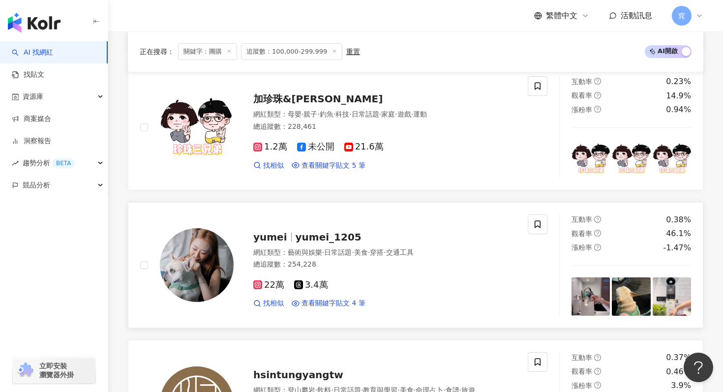
click at [318, 240] on span "yumei_1205" at bounding box center [328, 237] width 66 height 12
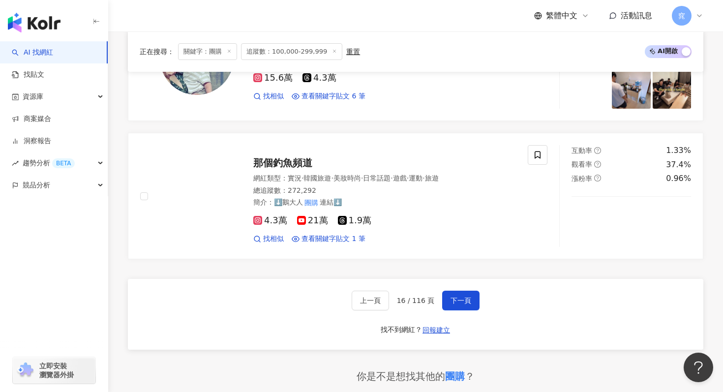
scroll to position [1840, 0]
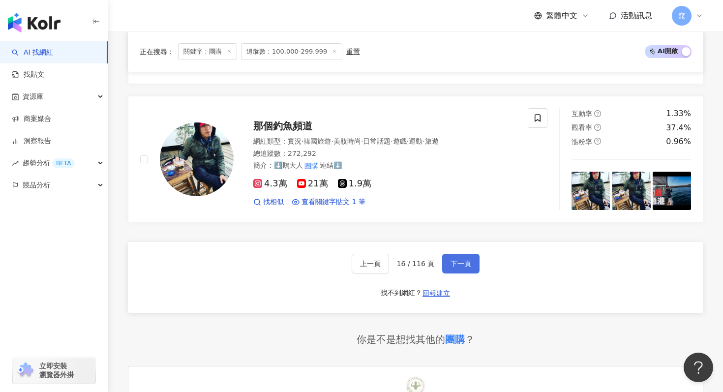
click at [457, 254] on button "下一頁" at bounding box center [460, 264] width 37 height 20
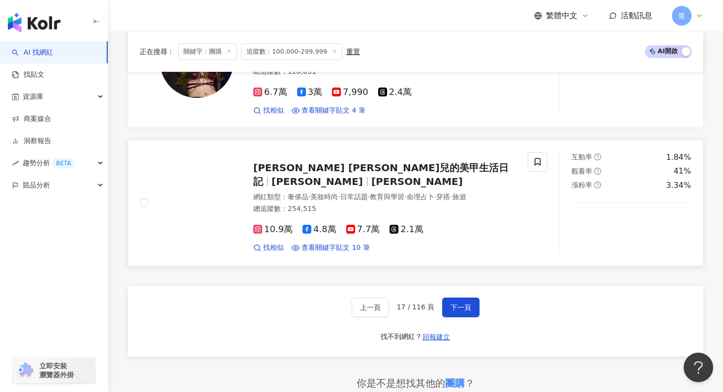
scroll to position [1783, 0]
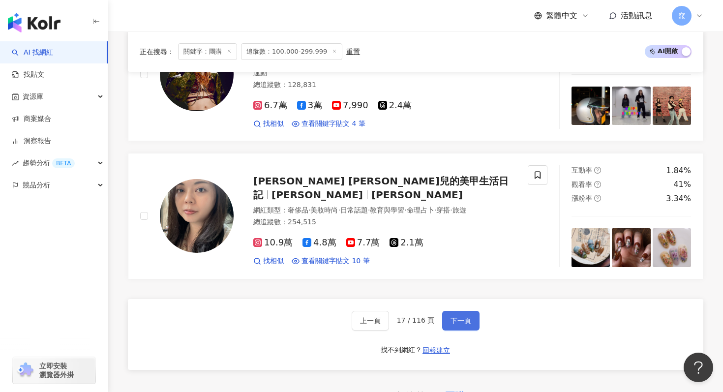
click at [464, 317] on span "下一頁" at bounding box center [460, 321] width 21 height 8
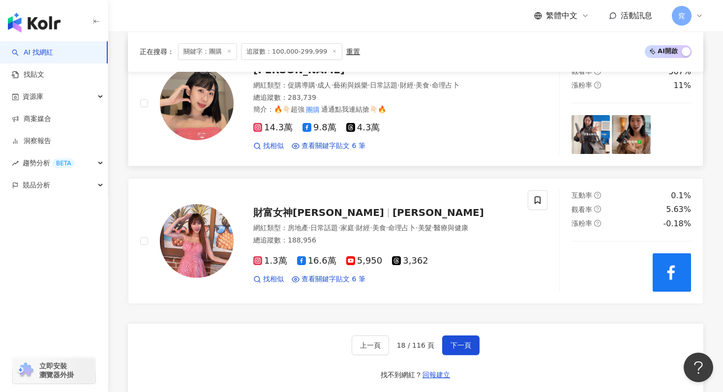
scroll to position [1778, 0]
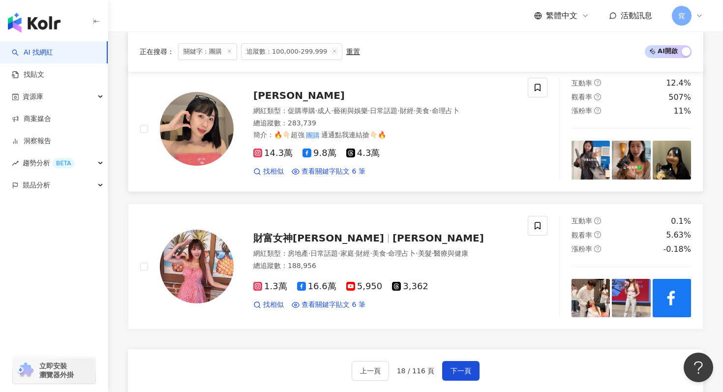
click at [290, 90] on span "LULU魯魯" at bounding box center [298, 95] width 91 height 12
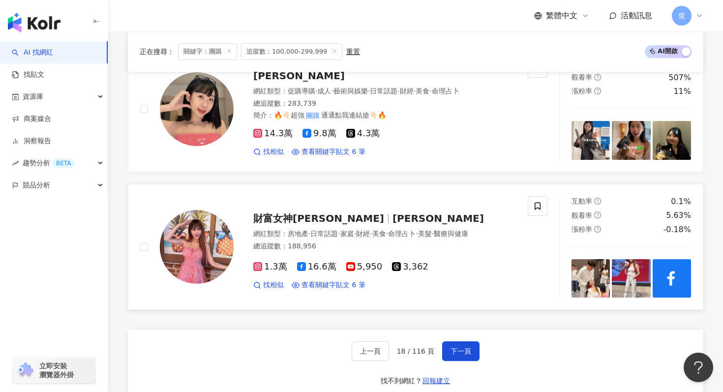
scroll to position [1791, 0]
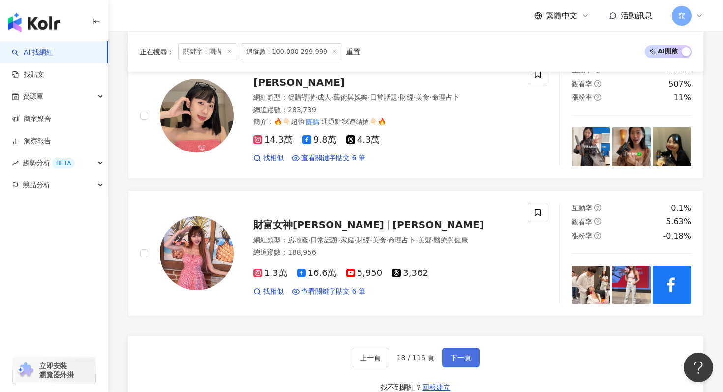
click at [459, 355] on span "下一頁" at bounding box center [460, 357] width 21 height 8
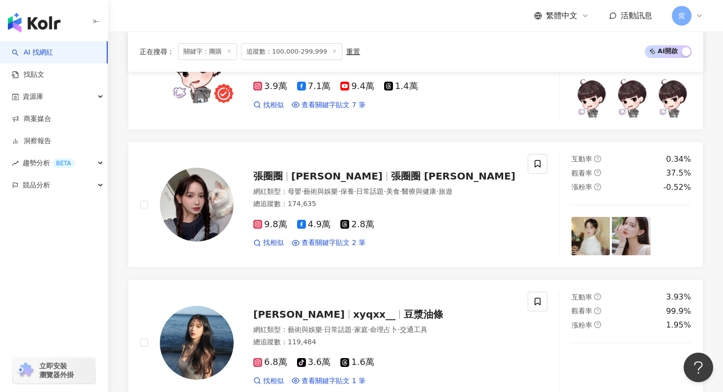
scroll to position [1743, 0]
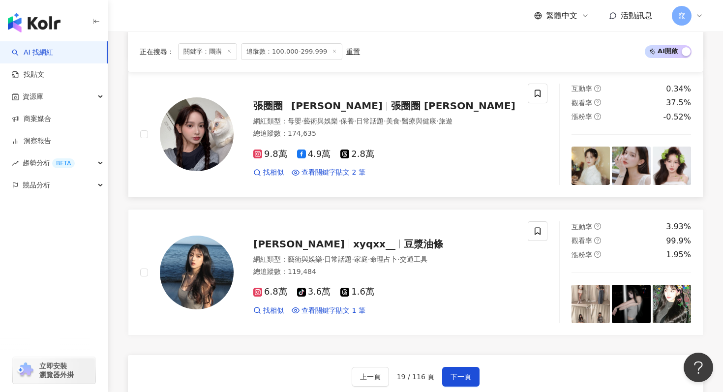
click at [391, 100] on span "張圈圈 Doris" at bounding box center [453, 106] width 124 height 12
click at [454, 373] on span "下一頁" at bounding box center [460, 377] width 21 height 8
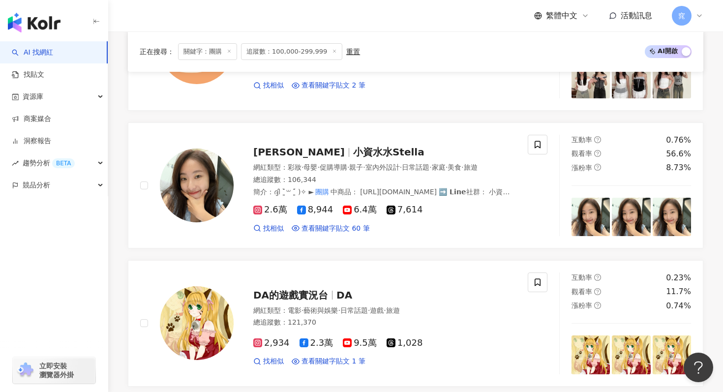
scroll to position [1248, 0]
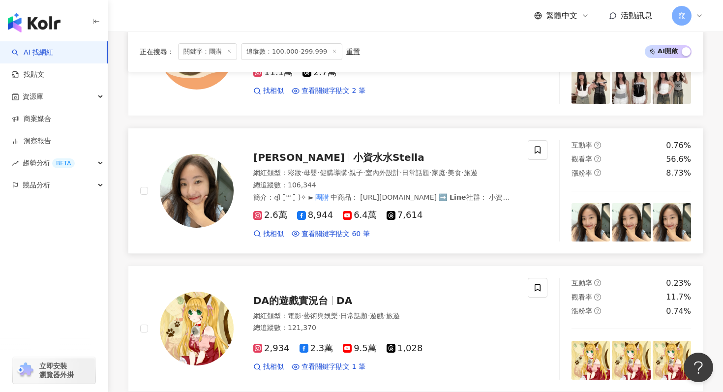
click at [353, 158] on span "小資水水Stella" at bounding box center [388, 157] width 71 height 12
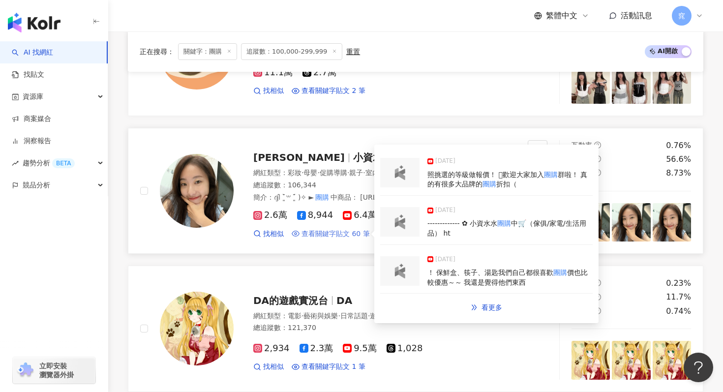
scroll to position [1827, 0]
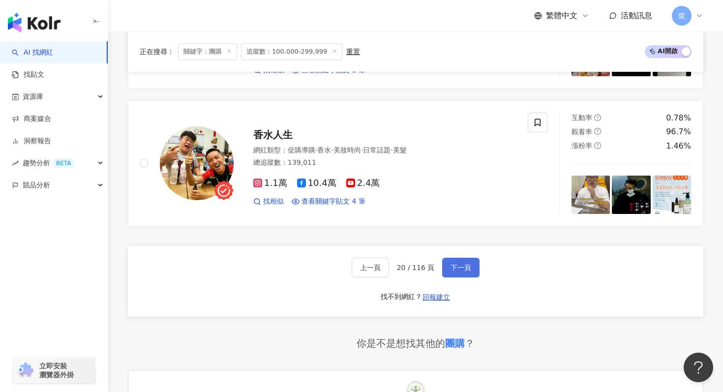
click at [458, 268] on span "下一頁" at bounding box center [460, 268] width 21 height 8
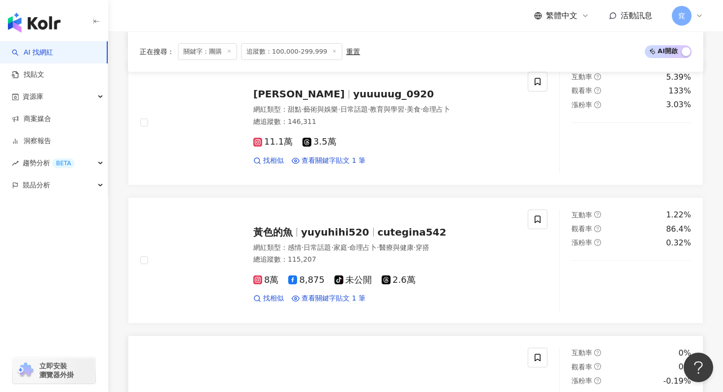
scroll to position [1588, 0]
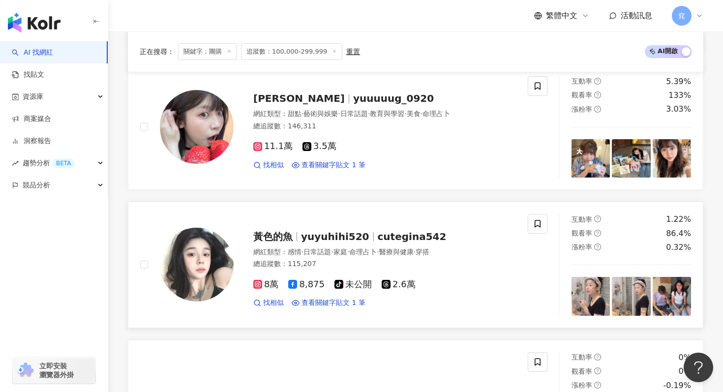
click at [440, 213] on link "黃色的魚 yuyuhihi520 cutegina542 網紅類型 ： 感情 · 日常話題 · 家庭 · 命理占卜 · 醫療與健康 · 穿搭 總追蹤數 ： 1…" at bounding box center [415, 265] width 575 height 126
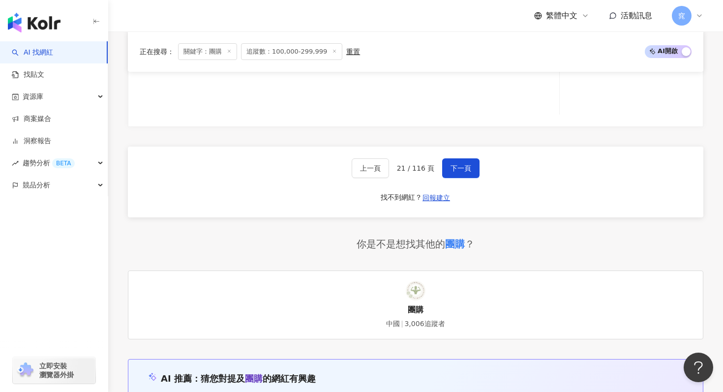
scroll to position [1997, 0]
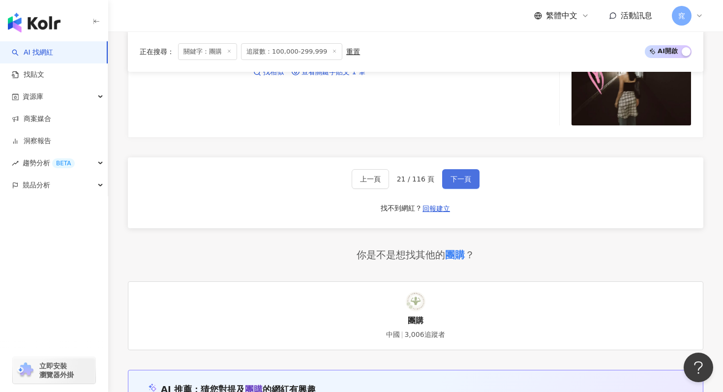
click at [463, 177] on span "下一頁" at bounding box center [460, 179] width 21 height 8
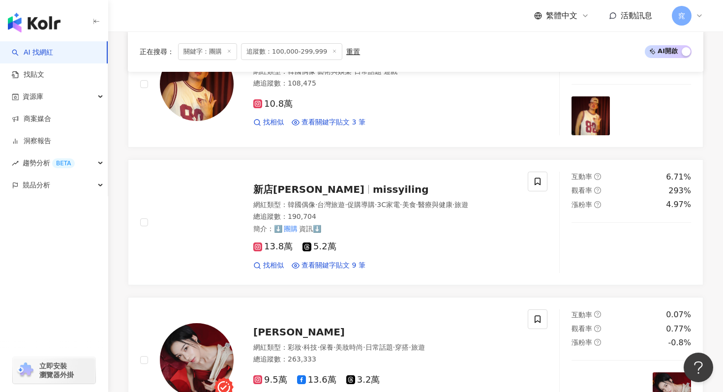
scroll to position [1091, 0]
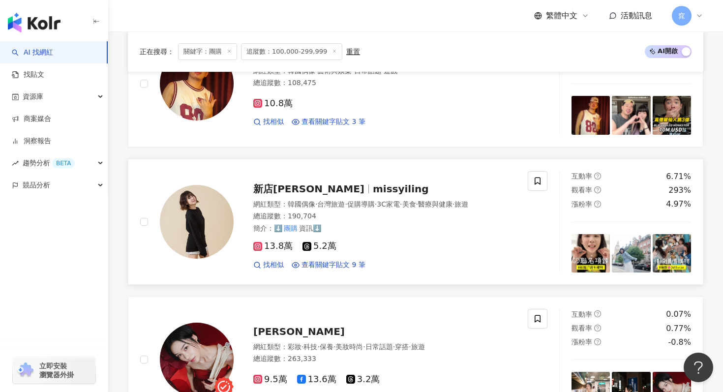
click at [290, 183] on span "新店蔡依林" at bounding box center [308, 189] width 111 height 12
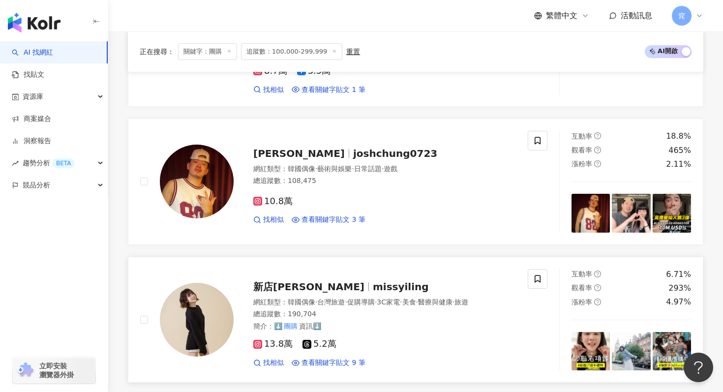
scroll to position [990, 0]
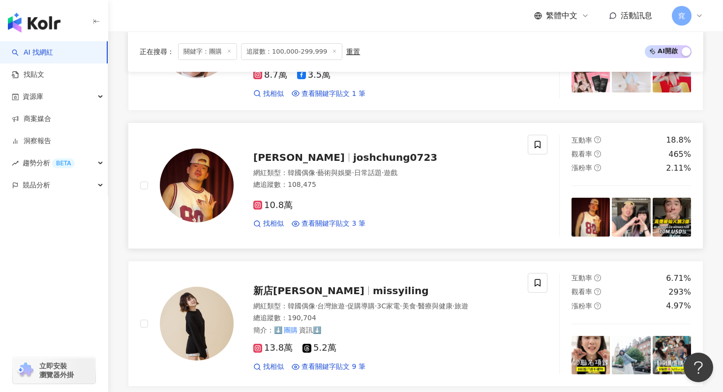
click at [314, 151] on span "Josh Chung" at bounding box center [303, 157] width 100 height 12
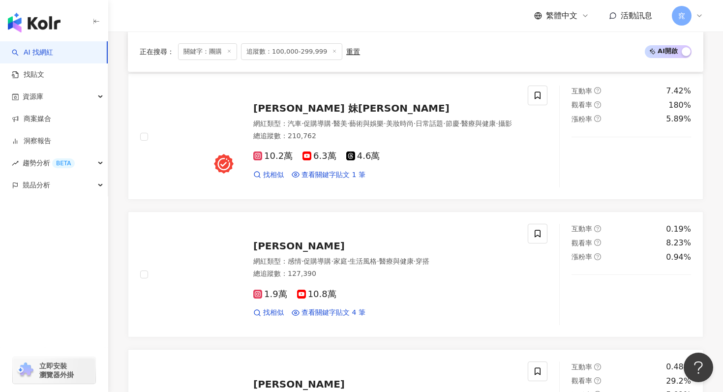
scroll to position [1591, 0]
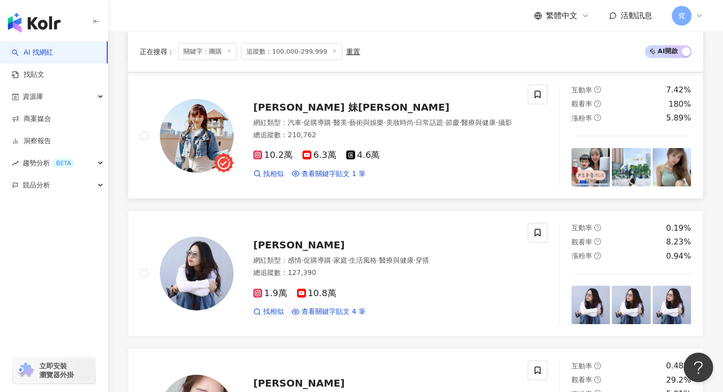
click at [299, 101] on span "Mei Hsu 妹徐" at bounding box center [351, 107] width 196 height 12
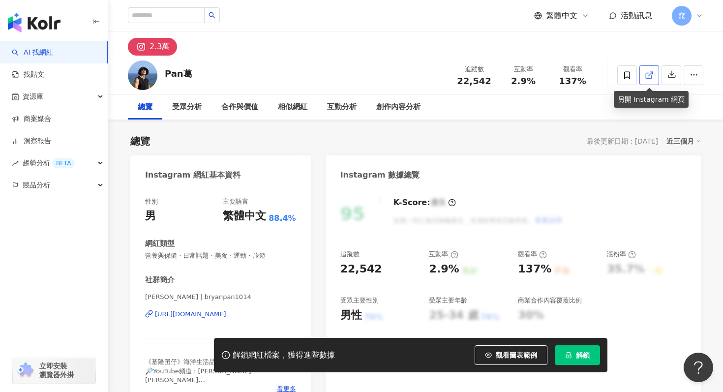
click at [645, 76] on icon at bounding box center [649, 75] width 9 height 9
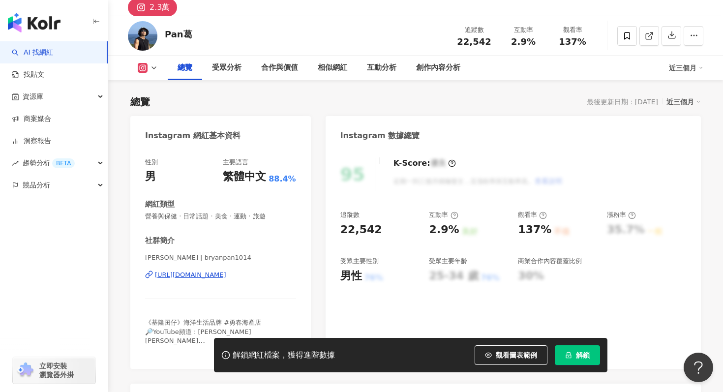
scroll to position [45, 0]
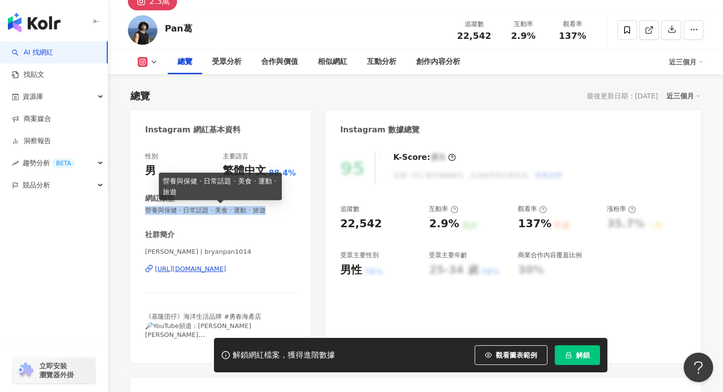
drag, startPoint x: 146, startPoint y: 210, endPoint x: 285, endPoint y: 210, distance: 139.1
click at [285, 210] on span "營養與保健 · 日常話題 · 美食 · 運動 · 旅遊" at bounding box center [220, 210] width 151 height 9
copy span "營養與保健 · 日常話題 · 美食 · 運動 · 旅遊"
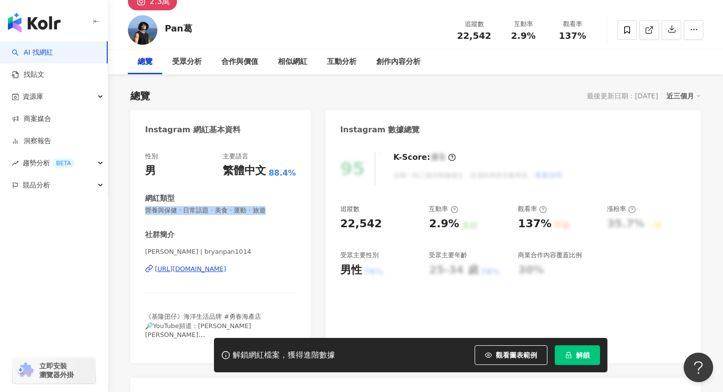
scroll to position [0, 0]
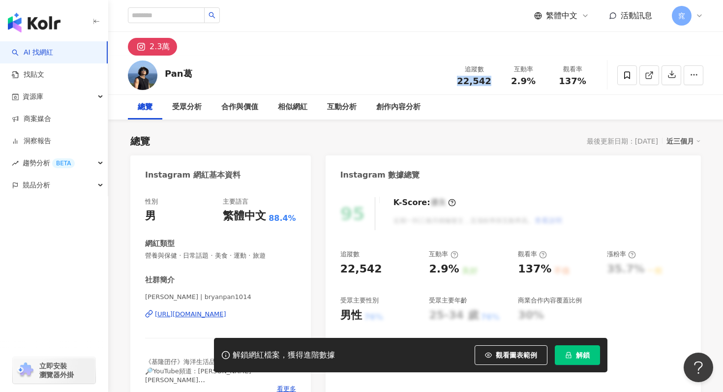
drag, startPoint x: 448, startPoint y: 80, endPoint x: 489, endPoint y: 81, distance: 41.3
click at [489, 81] on div "Pan葛 追蹤數 22,542 互動率 2.9% 觀看率 137%" at bounding box center [415, 75] width 615 height 39
copy span "22,542"
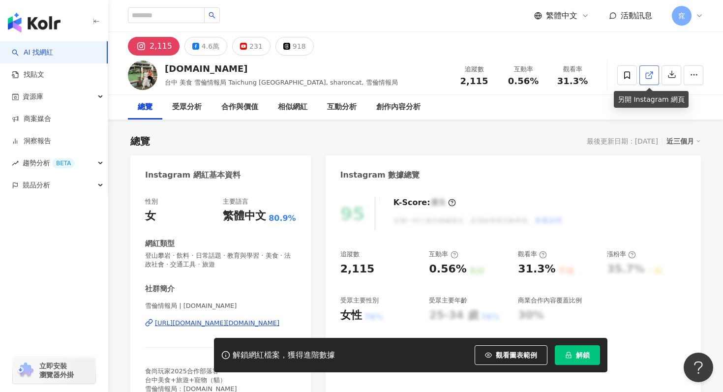
click at [640, 78] on link at bounding box center [649, 75] width 20 height 20
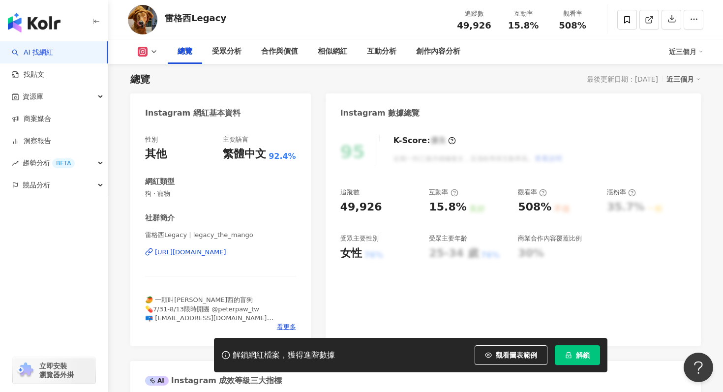
scroll to position [50, 0]
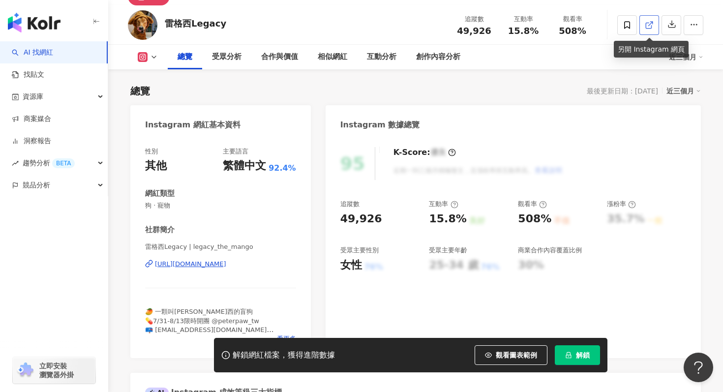
click at [650, 26] on icon at bounding box center [649, 25] width 9 height 9
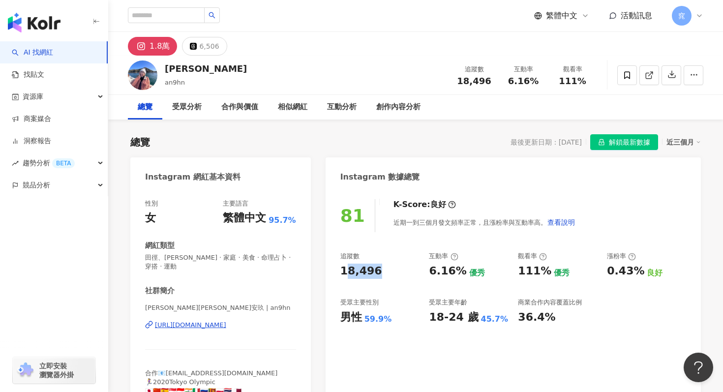
drag, startPoint x: 343, startPoint y: 270, endPoint x: 395, endPoint y: 270, distance: 52.1
click at [395, 270] on div "18,496" at bounding box center [379, 271] width 79 height 15
click at [356, 277] on div "18,496" at bounding box center [361, 271] width 42 height 15
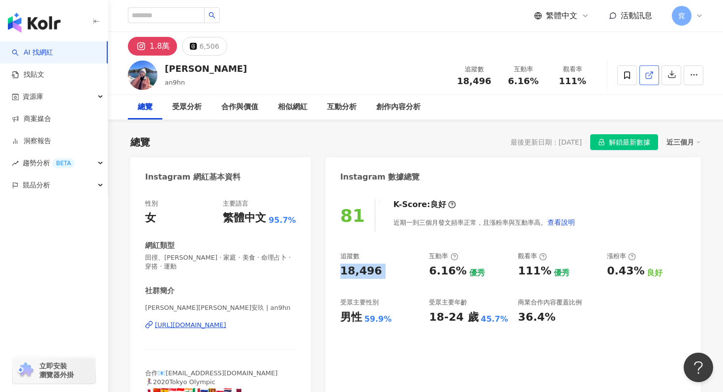
click at [649, 76] on icon at bounding box center [649, 75] width 9 height 9
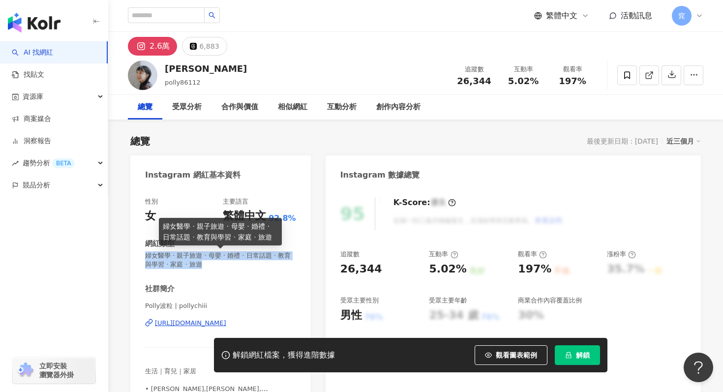
drag, startPoint x: 145, startPoint y: 256, endPoint x: 204, endPoint y: 260, distance: 59.1
click at [204, 261] on div "性別 女 主要語言 繁體中文 92.8% 網紅類型 婦女醫學 · 親子旅遊 · 母嬰 · 婚禮 · 日常話題 · 教育與學習 · 家庭 · 旅遊 社群簡介 P…" at bounding box center [220, 302] width 180 height 230
copy span "婦女醫學 · 親子旅遊 · 母嬰 · 婚禮 · 日常話題 · 教育與學習 · 家庭 · 旅遊"
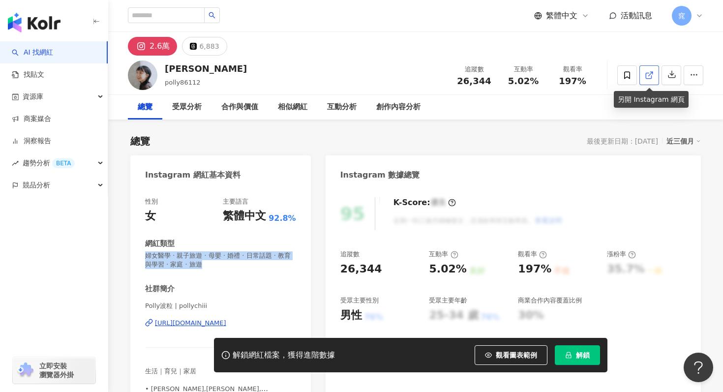
click at [648, 81] on link at bounding box center [649, 75] width 20 height 20
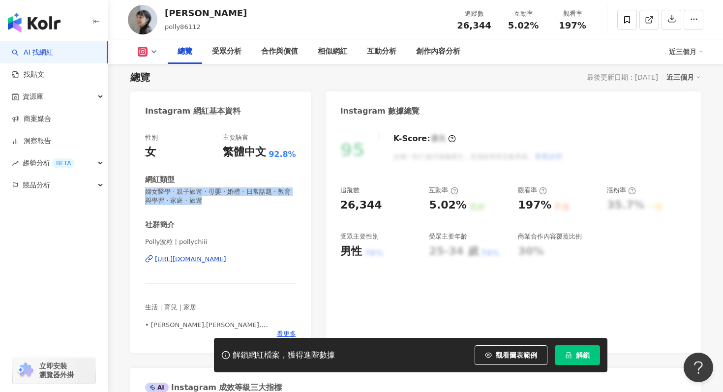
scroll to position [74, 0]
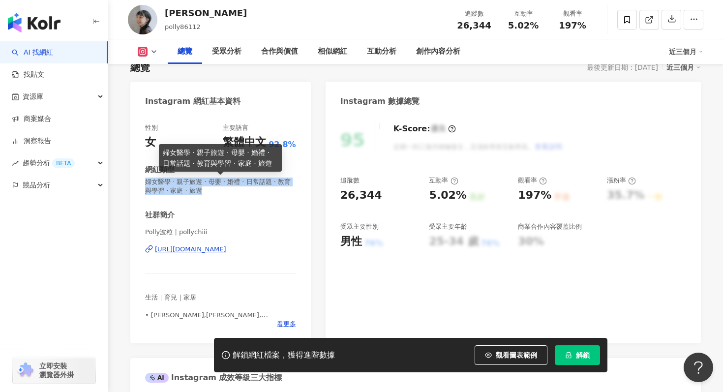
click at [200, 195] on span "婦女醫學 · 親子旅遊 · 母嬰 · 婚禮 · 日常話題 · 教育與學習 · 家庭 · 旅遊" at bounding box center [220, 186] width 151 height 18
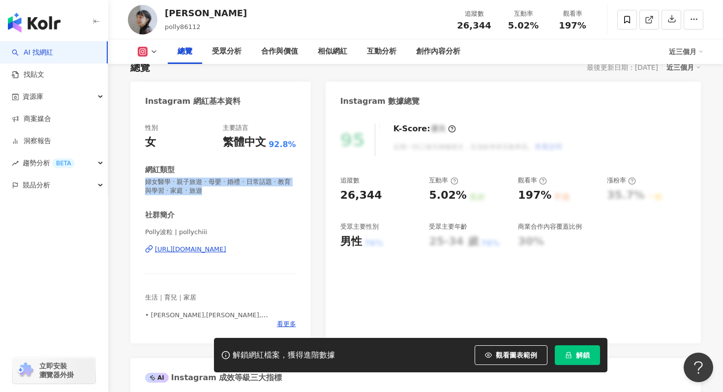
drag, startPoint x: 200, startPoint y: 193, endPoint x: 138, endPoint y: 185, distance: 63.0
click at [137, 185] on div "性別 女 主要語言 繁體中文 92.8% 網紅類型 婦女醫學 · 親子旅遊 · 母嬰 · 婚禮 · 日常話題 · 教育與學習 · 家庭 · 旅遊 社群簡介 P…" at bounding box center [220, 229] width 180 height 230
copy span "婦女醫學 · 親子旅遊 · 母嬰 · 婚禮 · 日常話題 · 教育與學習 · 家庭 · 旅遊"
drag, startPoint x: 341, startPoint y: 190, endPoint x: 380, endPoint y: 190, distance: 39.3
click at [381, 190] on div "26,344" at bounding box center [379, 195] width 79 height 15
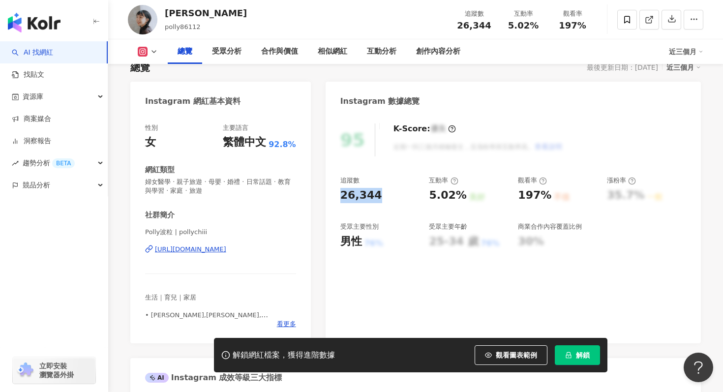
copy div "26,344"
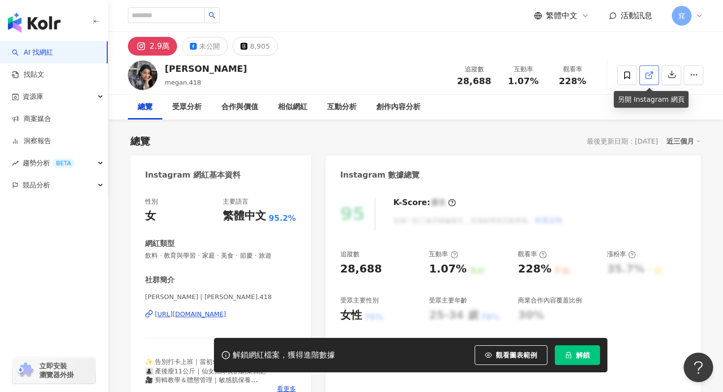
click at [649, 79] on icon at bounding box center [649, 75] width 9 height 9
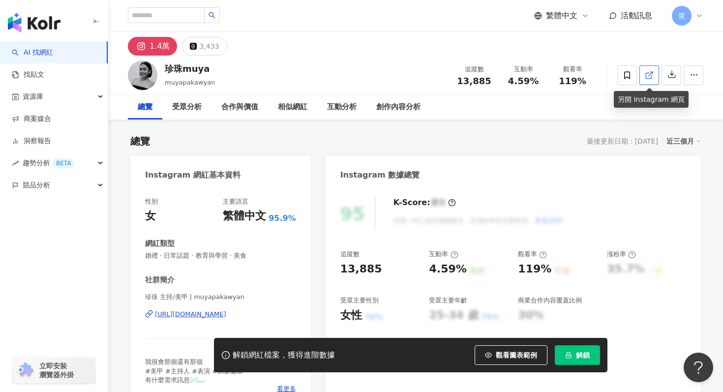
click at [645, 76] on icon at bounding box center [649, 75] width 9 height 9
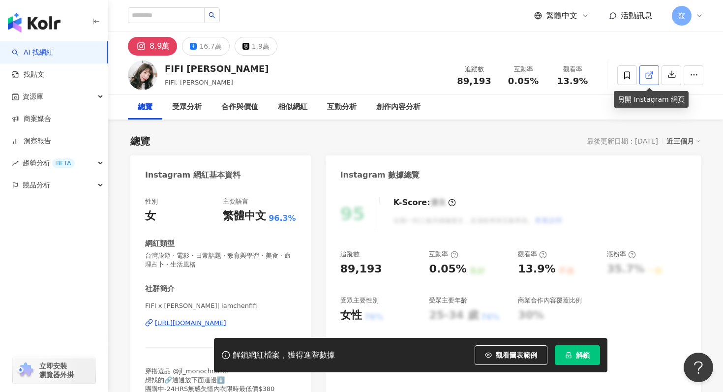
click at [646, 72] on icon at bounding box center [649, 75] width 9 height 9
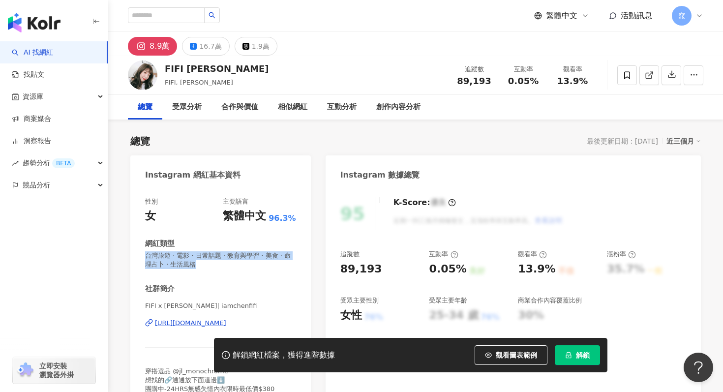
drag, startPoint x: 145, startPoint y: 256, endPoint x: 208, endPoint y: 269, distance: 64.7
click at [208, 269] on div "性別 女 主要語言 繁體中文 96.3% 網紅類型 台灣旅遊 · 電影 · 日常話題 · 教育與學習 · 美食 · 命理占卜 · 生活風格 社群簡介 FIFI…" at bounding box center [220, 297] width 180 height 221
copy span "台灣旅遊 · 電影 · 日常話題 · 教育與學習 · 美食 · 命理占卜 · 生活風格"
drag, startPoint x: 339, startPoint y: 271, endPoint x: 372, endPoint y: 270, distance: 32.9
click at [372, 270] on div "95 K-Score : 優良 近期一到三個月積極發文，且漲粉率與互動率高。 查看說明 追蹤數 89,193 互動率 0.05% 良好 觀看率 13.9% 不…" at bounding box center [512, 297] width 375 height 221
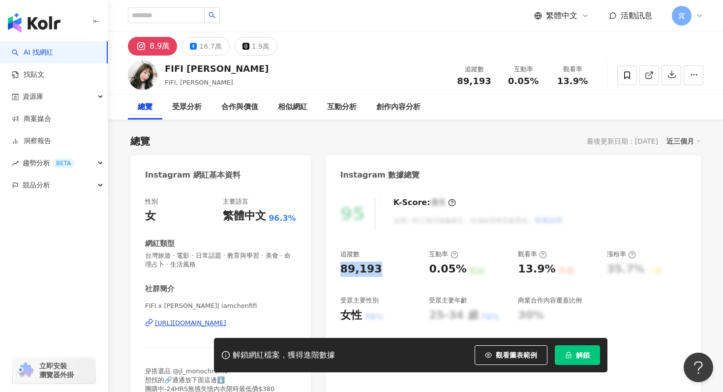
copy div "89,193"
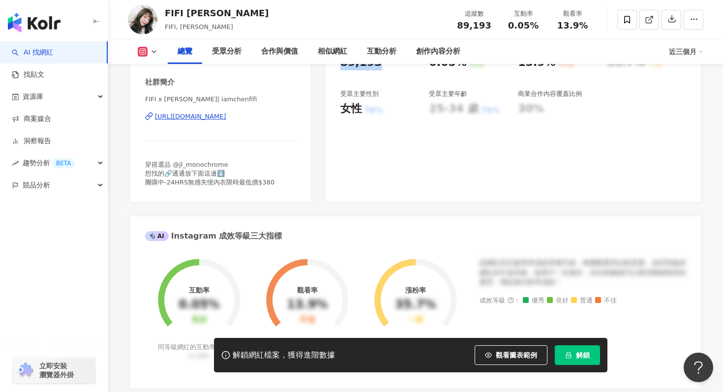
scroll to position [215, 0]
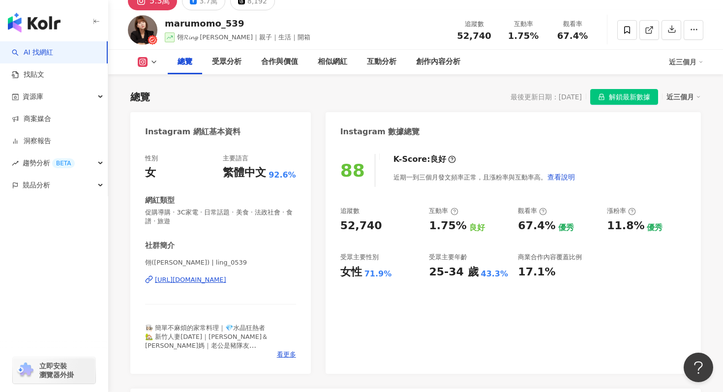
scroll to position [107, 0]
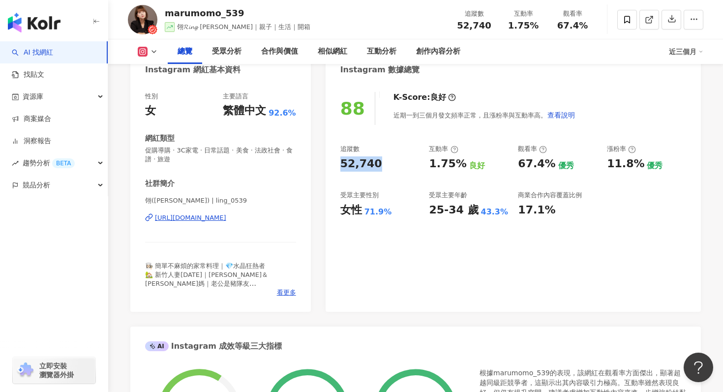
drag, startPoint x: 342, startPoint y: 167, endPoint x: 374, endPoint y: 166, distance: 32.0
click at [374, 167] on div "52,740" at bounding box center [379, 163] width 79 height 15
copy div "52,740"
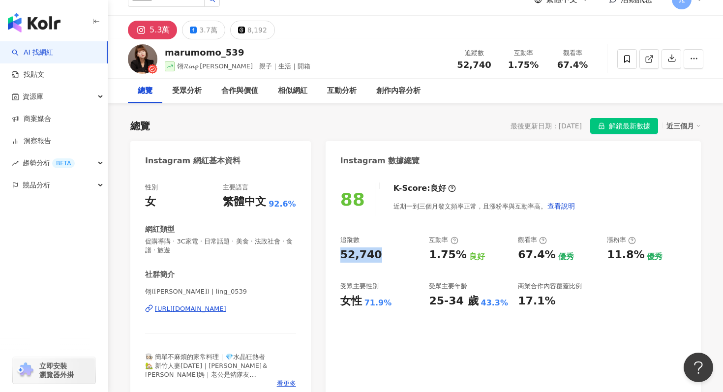
scroll to position [0, 0]
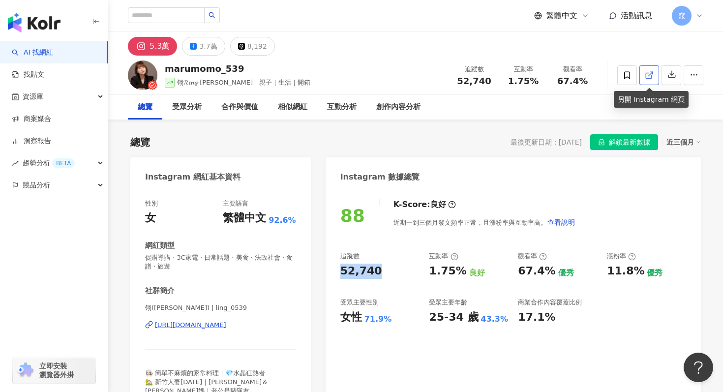
click at [648, 74] on icon at bounding box center [649, 75] width 9 height 9
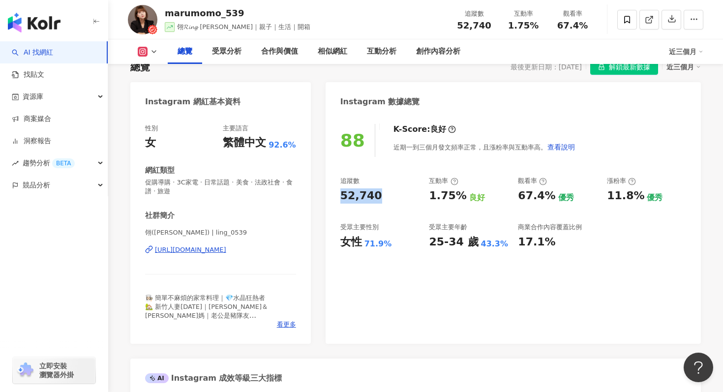
scroll to position [79, 0]
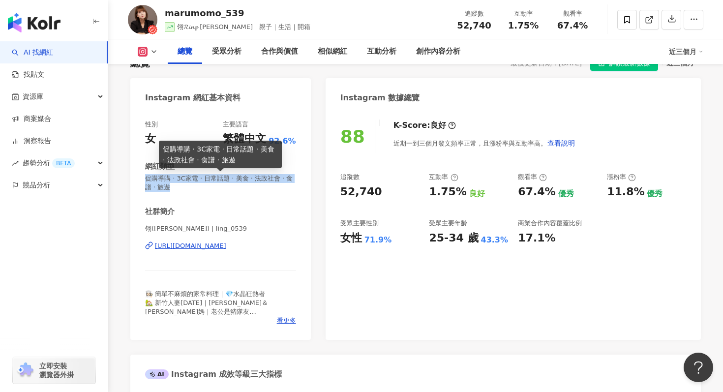
drag, startPoint x: 146, startPoint y: 178, endPoint x: 168, endPoint y: 187, distance: 24.3
click at [168, 187] on span "促購導購 · 3C家電 · 日常話題 · 美食 · 法政社會 · 食譜 · 旅遊" at bounding box center [220, 183] width 151 height 18
copy span "促購導購 · 3C家電 · 日常話題 · 美食 · 法政社會 · 食譜 · 旅遊"
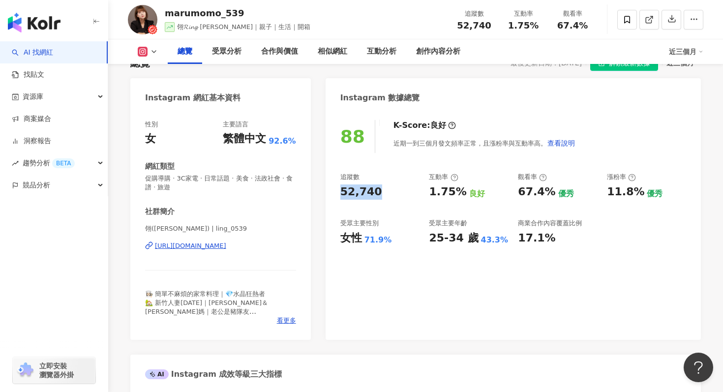
drag, startPoint x: 341, startPoint y: 193, endPoint x: 389, endPoint y: 198, distance: 48.4
click at [389, 198] on div "52,740" at bounding box center [379, 191] width 79 height 15
copy div "52,740"
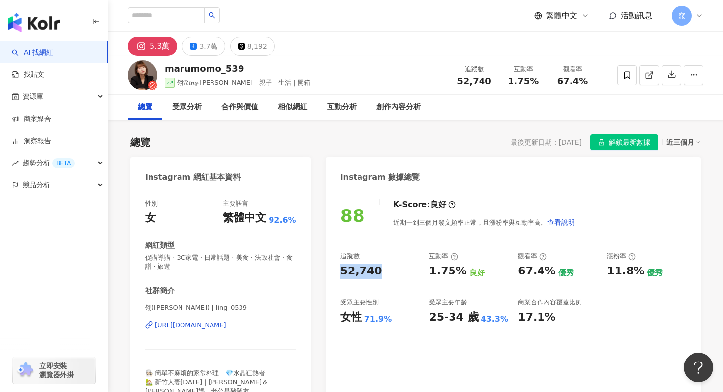
scroll to position [54, 0]
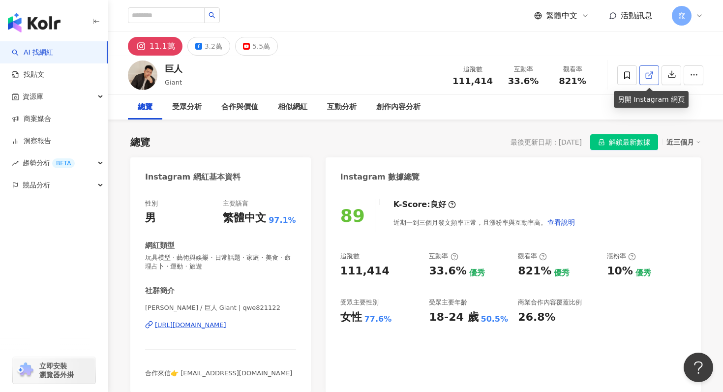
click at [646, 75] on icon at bounding box center [649, 75] width 9 height 9
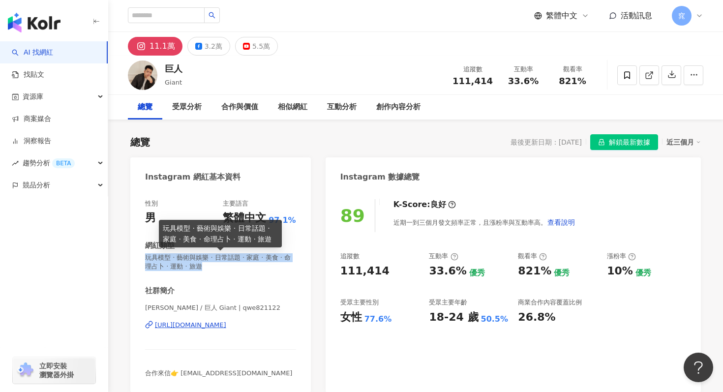
drag, startPoint x: 145, startPoint y: 259, endPoint x: 196, endPoint y: 264, distance: 51.4
click at [196, 264] on span "玩具模型 · 藝術與娛樂 · 日常話題 · 家庭 · 美食 · 命理占卜 · 運動 · 旅遊" at bounding box center [220, 262] width 151 height 18
copy span "玩具模型 · 藝術與娛樂 · 日常話題 · 家庭 · 美食 · 命理占卜 · 運動 · 旅遊"
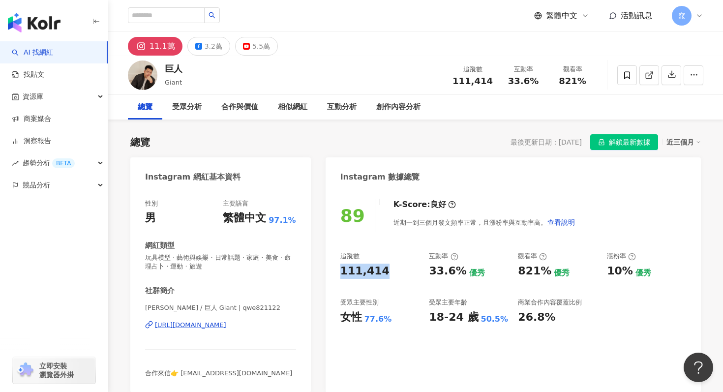
drag, startPoint x: 339, startPoint y: 271, endPoint x: 385, endPoint y: 271, distance: 45.7
click at [385, 271] on div "89 K-Score : 良好 近期一到三個月發文頻率正常，且漲粉率與互動率高。 查看說明 追蹤數 111,414 互動率 33.6% 優秀 觀看率 821%…" at bounding box center [512, 290] width 375 height 203
copy div "111,414"
click at [650, 81] on link at bounding box center [649, 75] width 20 height 20
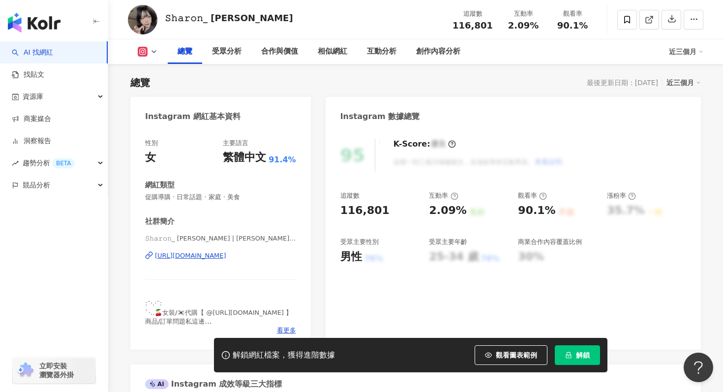
scroll to position [62, 0]
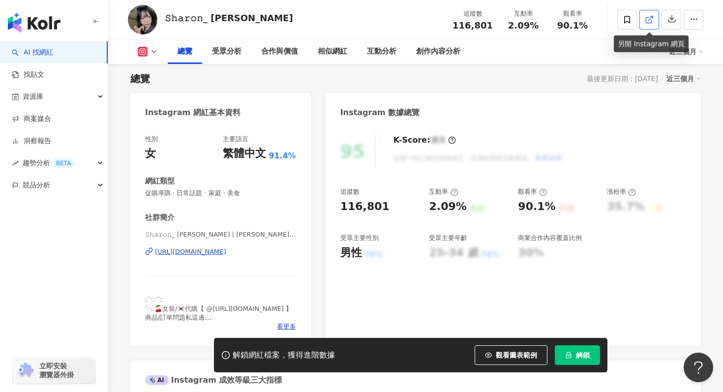
click at [650, 22] on icon at bounding box center [649, 19] width 9 height 9
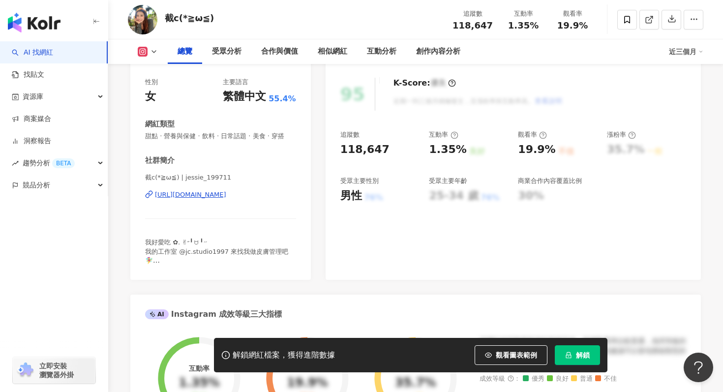
scroll to position [83, 0]
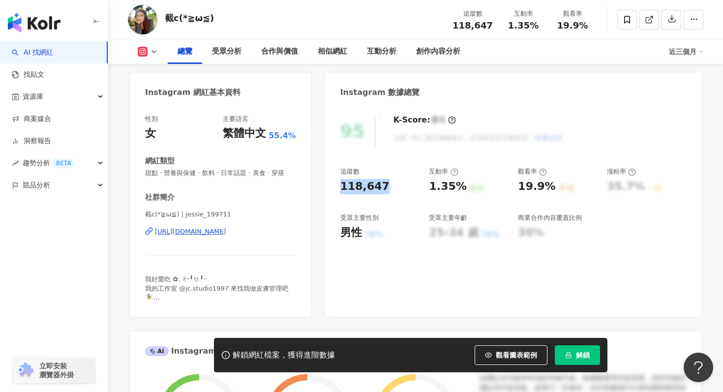
drag, startPoint x: 354, startPoint y: 187, endPoint x: 385, endPoint y: 187, distance: 31.5
click at [386, 187] on div "95 K-Score : 優良 近期一到三個月積極發文，且漲粉率與互動率高。 查看說明 追蹤數 118,647 互動率 1.35% 良好 觀看率 19.9% …" at bounding box center [512, 211] width 375 height 212
copy div "118,647"
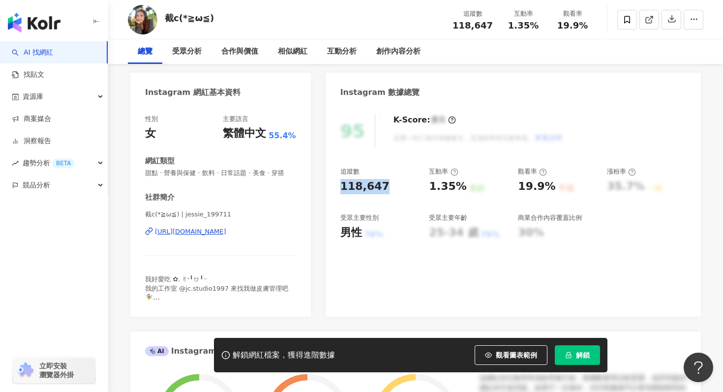
scroll to position [0, 0]
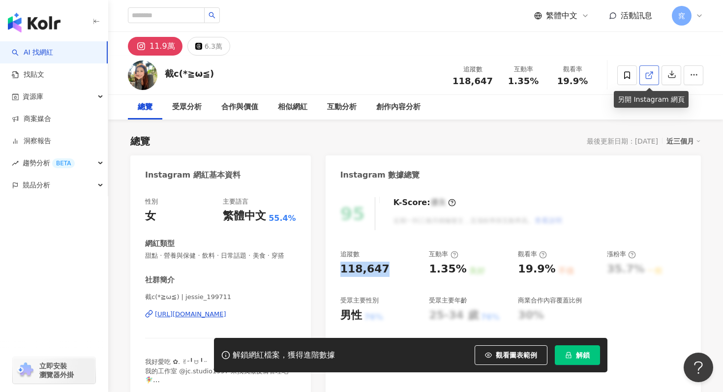
click at [646, 78] on icon at bounding box center [649, 75] width 9 height 9
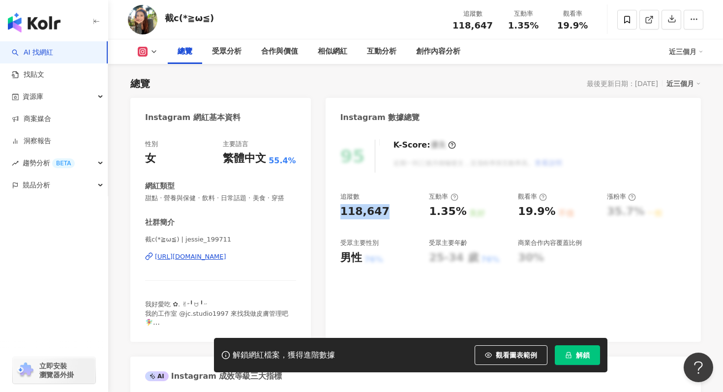
scroll to position [62, 0]
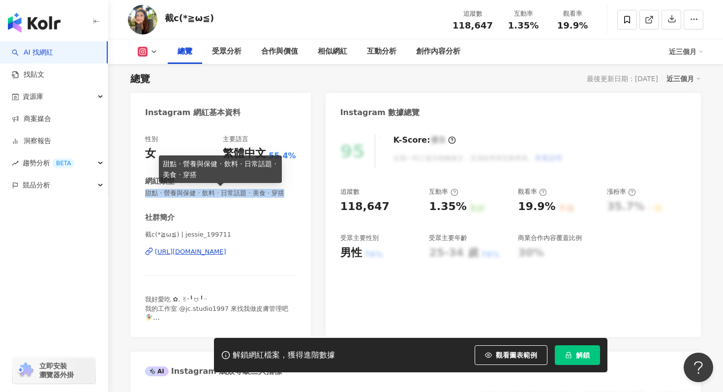
drag, startPoint x: 144, startPoint y: 190, endPoint x: 286, endPoint y: 195, distance: 142.1
click at [286, 195] on div "性別 女 主要語言 繁體中文 55.4% 網紅類型 甜點 · 營養與保健 · 飲料 · 日常話題 · 美食 · 穿搭 社群簡介 截c(*≧ω≦) | jess…" at bounding box center [220, 231] width 180 height 212
copy span "甜點 · 營養與保健 · 飲料 · 日常話題 · 美食 · 穿搭"
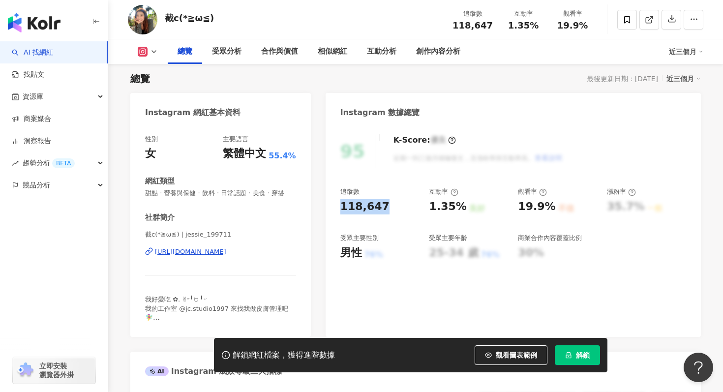
drag, startPoint x: 342, startPoint y: 204, endPoint x: 383, endPoint y: 206, distance: 41.3
click at [383, 206] on div "118,647" at bounding box center [379, 206] width 79 height 15
copy div "118,647"
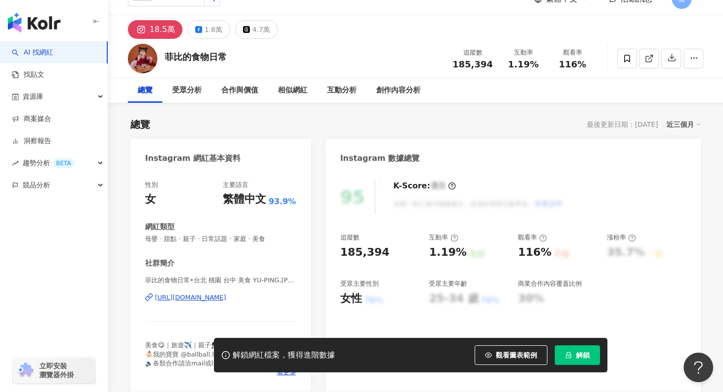
scroll to position [2, 0]
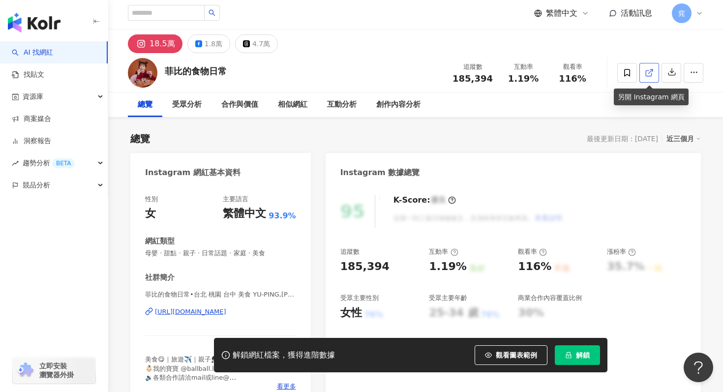
click at [651, 71] on icon at bounding box center [649, 72] width 9 height 9
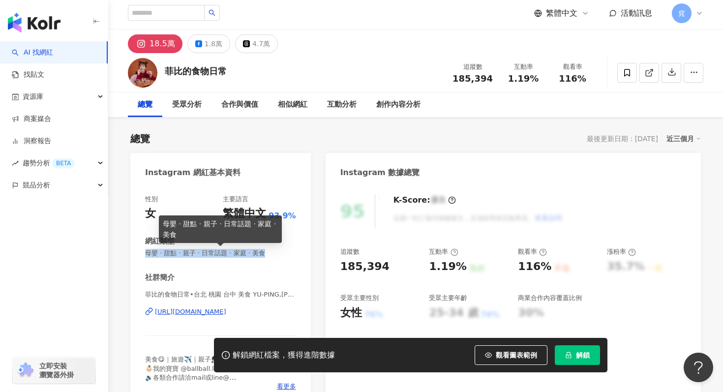
drag, startPoint x: 141, startPoint y: 257, endPoint x: 268, endPoint y: 258, distance: 127.3
click at [268, 259] on div "性別 女 主要語言 繁體中文 93.9% 網紅類型 母嬰 · 甜點 · 親子 · 日常話題 · 家庭 · 美食 社群簡介 菲比的食物日常•台北 桃園 台中 美…" at bounding box center [220, 295] width 180 height 221
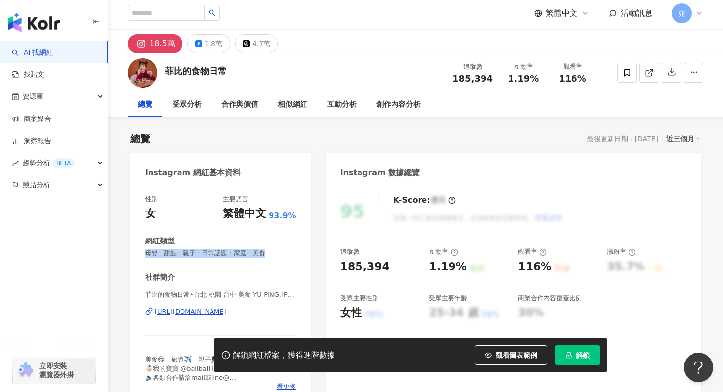
copy span "母嬰 · 甜點 · 親子 · 日常話題 · 家庭 · 美食"
drag, startPoint x: 337, startPoint y: 265, endPoint x: 389, endPoint y: 265, distance: 52.1
click at [389, 265] on div "95 K-Score : 優良 近期一到三個月積極發文，且漲粉率與互動率高。 查看說明 追蹤數 185,394 互動率 1.19% 良好 觀看率 116% 不…" at bounding box center [512, 295] width 375 height 221
copy div "185,394"
drag, startPoint x: 164, startPoint y: 69, endPoint x: 251, endPoint y: 69, distance: 86.5
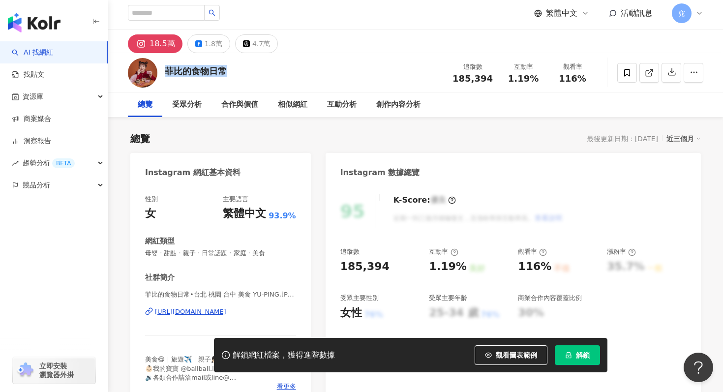
click at [251, 69] on div "菲比的食物日常 追蹤數 185,394 互動率 1.19% 觀看率 116%" at bounding box center [415, 72] width 615 height 39
copy div "菲比的食物日常"
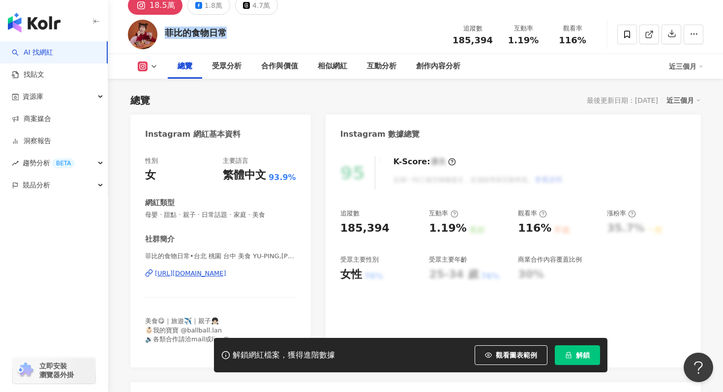
scroll to position [34, 0]
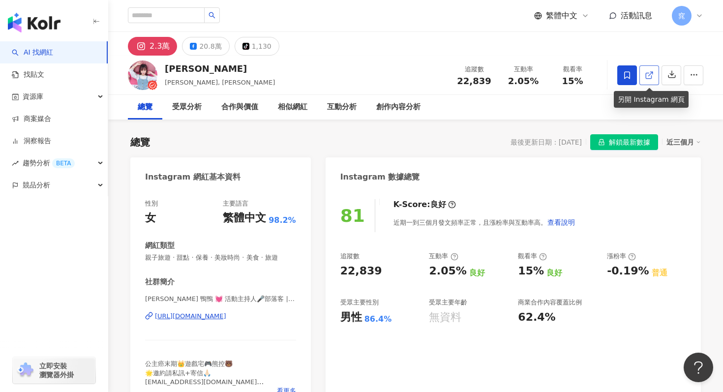
click at [648, 77] on icon at bounding box center [649, 75] width 9 height 9
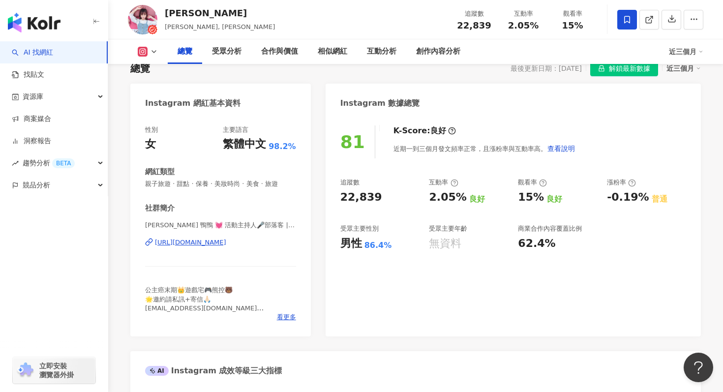
scroll to position [79, 0]
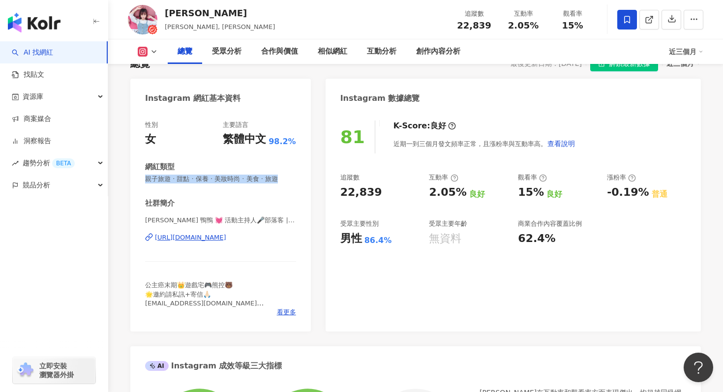
drag, startPoint x: 144, startPoint y: 178, endPoint x: 272, endPoint y: 184, distance: 128.5
click at [272, 184] on div "性別 女 主要語言 繁體中文 98.2% 網紅類型 親子旅遊 · 甜點 · 保養 · 美妝時尚 · 美食 · 旅遊 社群簡介 Valerie x 鴨鴨 💓 活…" at bounding box center [220, 221] width 180 height 221
copy span "親子旅遊 · 甜點 · 保養 · 美妝時尚 · 美食 · 旅遊"
drag, startPoint x: 341, startPoint y: 190, endPoint x: 387, endPoint y: 190, distance: 46.2
click at [387, 190] on div "22,839" at bounding box center [379, 192] width 79 height 15
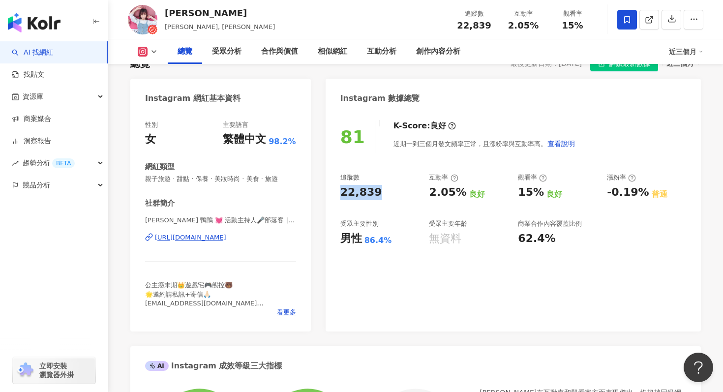
copy div "22,839"
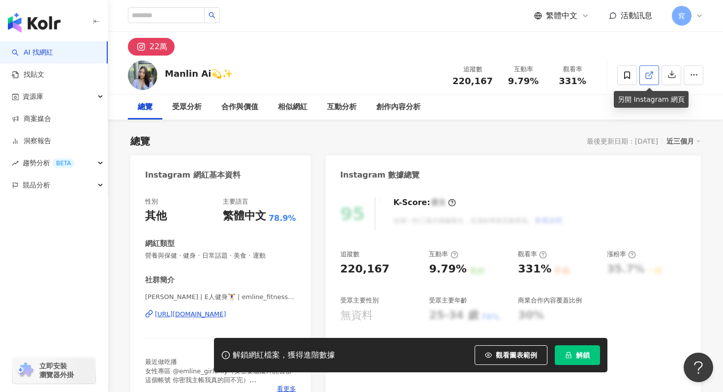
click at [647, 77] on icon at bounding box center [649, 75] width 9 height 9
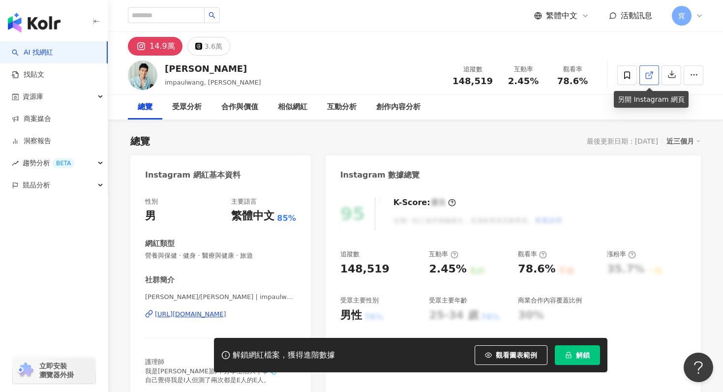
click at [652, 75] on icon at bounding box center [649, 75] width 9 height 9
drag, startPoint x: 339, startPoint y: 265, endPoint x: 389, endPoint y: 265, distance: 50.1
click at [389, 265] on div "95 K-Score : 優良 近期一到三個月積極發文，且漲粉率與互動率高。 查看說明 追蹤數 148,519 互動率 2.45% 良好 觀看率 78.6% …" at bounding box center [512, 293] width 375 height 212
copy div "148,519"
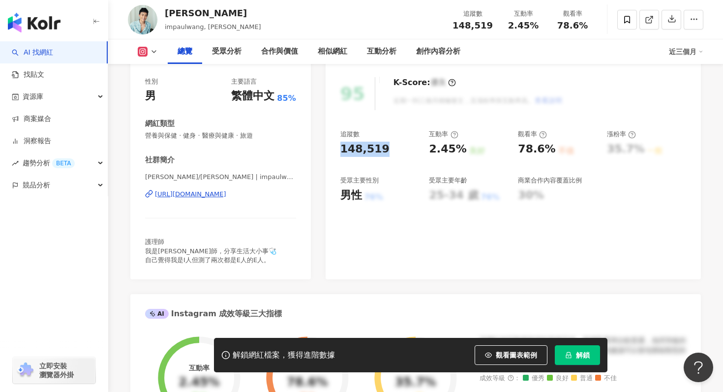
scroll to position [131, 0]
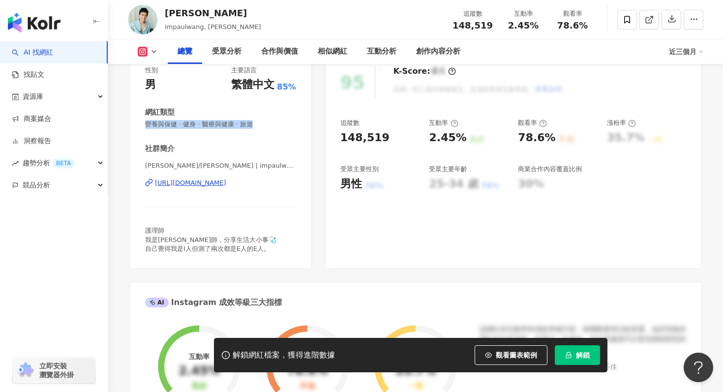
drag, startPoint x: 145, startPoint y: 126, endPoint x: 302, endPoint y: 131, distance: 157.4
click at [303, 131] on div "性別 男 主要語言 繁體中文 85% 網紅類型 營養與保健 · 健身 · 醫療與健康 · 旅遊 社群簡介 Paul Wang/王保羅 | impaulwang…" at bounding box center [220, 162] width 180 height 212
copy span "營養與保健 · 健身 · 醫療與健康 · 旅遊"
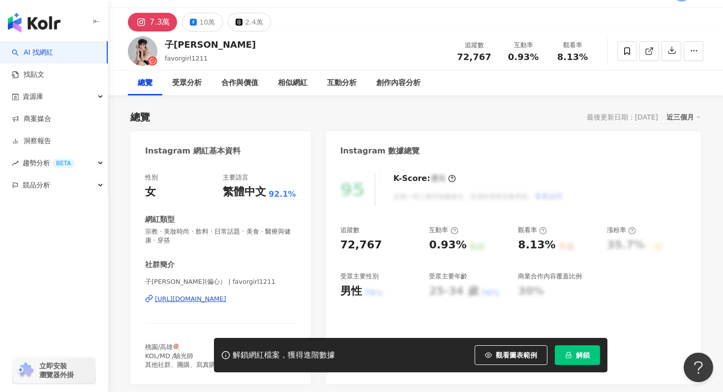
scroll to position [27, 0]
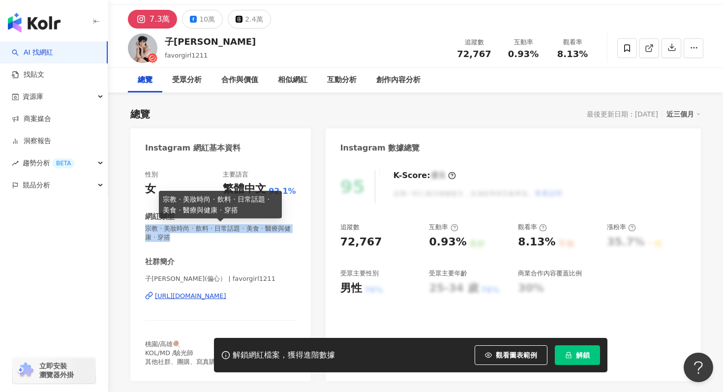
drag, startPoint x: 145, startPoint y: 229, endPoint x: 165, endPoint y: 236, distance: 21.2
click at [165, 237] on span "宗教 · 美妝時尚 · 飲料 · 日常話題 · 美食 · 醫療與健康 · 穿搭" at bounding box center [220, 233] width 151 height 18
copy span "宗教 · 美妝時尚 · 飲料 · 日常話題 · 美食 · 醫療與健康 · 穿搭"
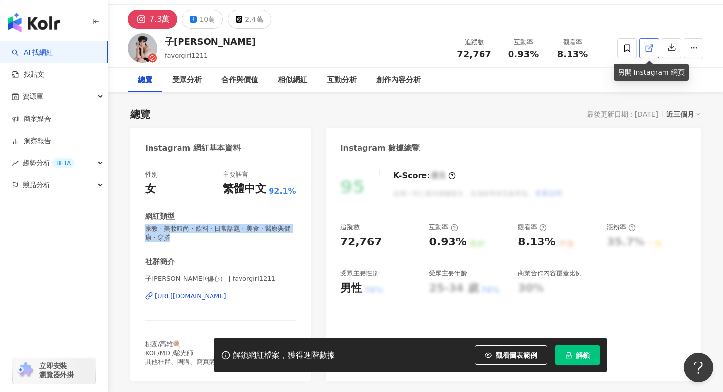
click at [651, 46] on icon at bounding box center [649, 48] width 9 height 9
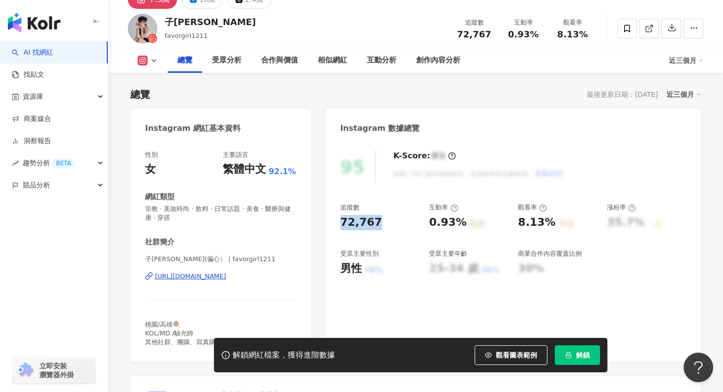
drag, startPoint x: 337, startPoint y: 225, endPoint x: 387, endPoint y: 225, distance: 49.7
click at [387, 225] on div "95 K-Score : 優良 近期一到三個月積極發文，且漲粉率與互動率高。 查看說明 追蹤數 72,767 互動率 0.93% 良好 觀看率 8.13% 不…" at bounding box center [512, 251] width 375 height 221
copy div "72,767"
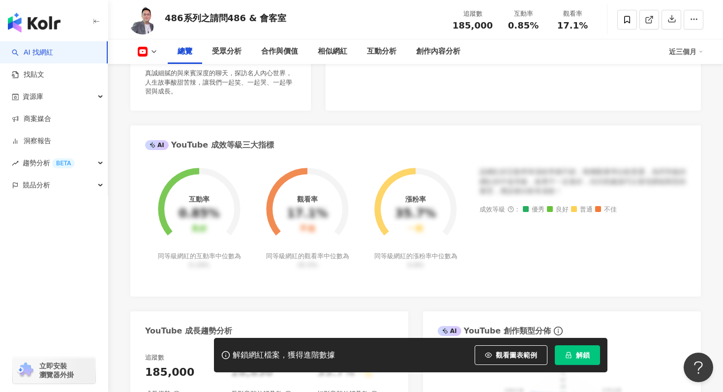
scroll to position [308, 0]
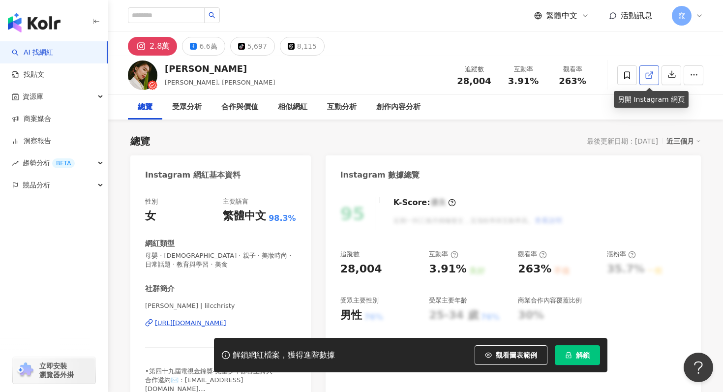
click at [648, 77] on icon at bounding box center [649, 75] width 9 height 9
drag, startPoint x: 340, startPoint y: 270, endPoint x: 391, endPoint y: 269, distance: 51.1
click at [392, 269] on div "28,004" at bounding box center [379, 269] width 79 height 15
copy div "28,004"
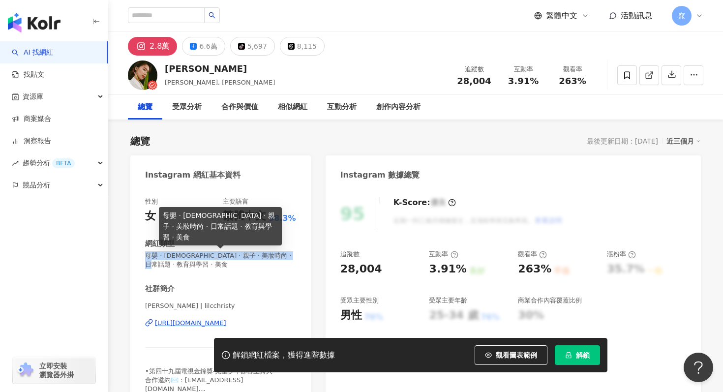
drag, startPoint x: 147, startPoint y: 256, endPoint x: 164, endPoint y: 261, distance: 17.8
click at [164, 261] on span "母嬰 · 宗教 · 親子 · 美妝時尚 · 日常話題 · 教育與學習 · 美食" at bounding box center [220, 260] width 151 height 18
copy span "母嬰 · 宗教 · 親子 · 美妝時尚 · 日常話題 · 教育與學習 · 美食"
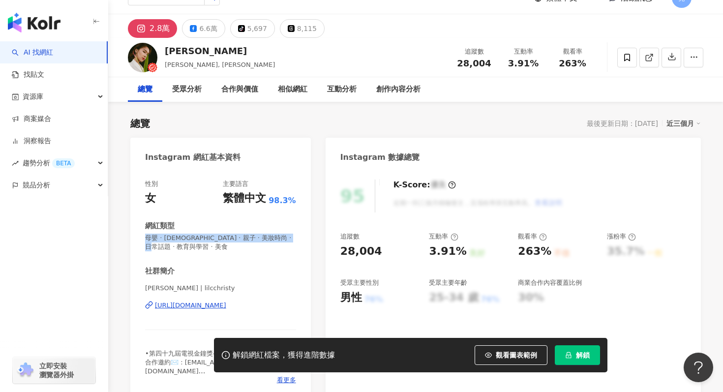
scroll to position [16, 0]
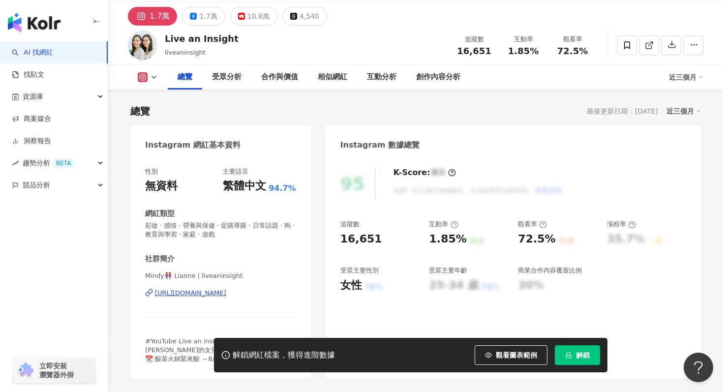
scroll to position [23, 0]
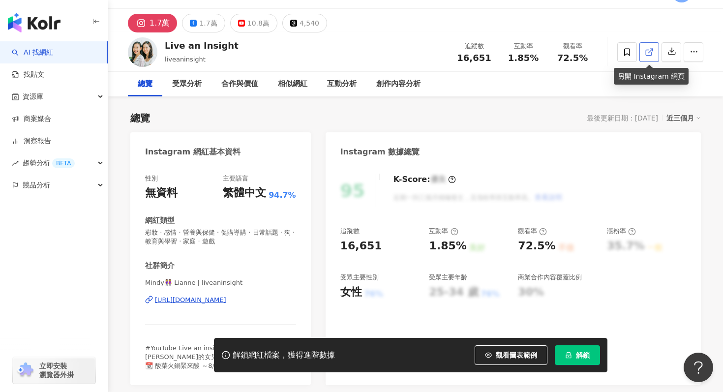
click at [646, 49] on icon at bounding box center [649, 52] width 9 height 9
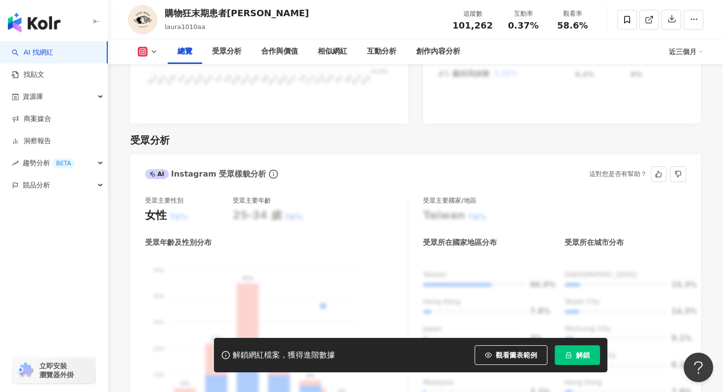
scroll to position [271, 0]
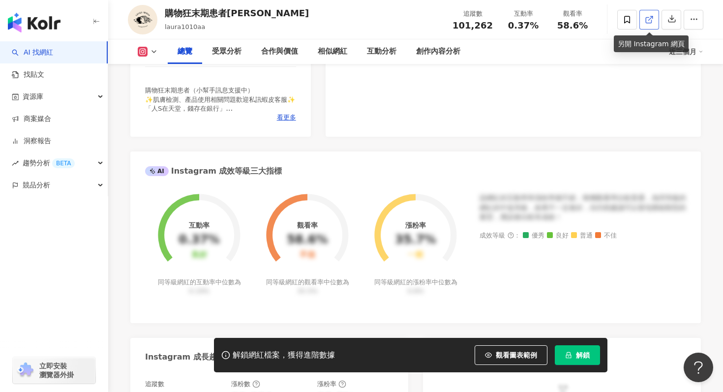
click at [647, 20] on icon at bounding box center [649, 19] width 9 height 9
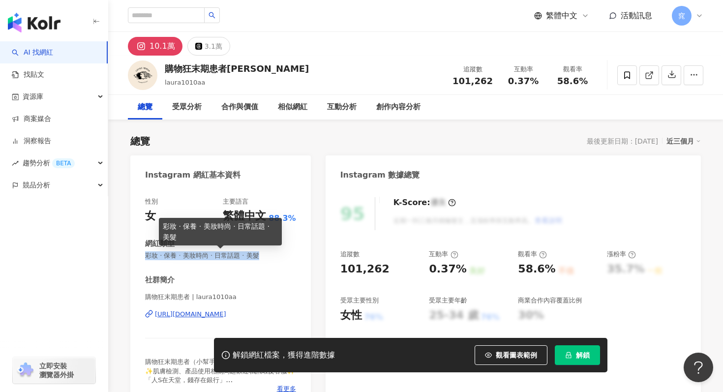
drag, startPoint x: 143, startPoint y: 258, endPoint x: 294, endPoint y: 260, distance: 151.9
click at [295, 260] on div "性別 女 主要語言 繁體中文 88.3% 網紅類型 彩妝 · 保養 · 美妝時尚 · 日常話題 · 美髮 社群簡介 購物狂末期患者 | laura1010aa…" at bounding box center [220, 297] width 180 height 221
copy span "彩妝 · 保養 · 美妝時尚 · 日常話題 · 美髮"
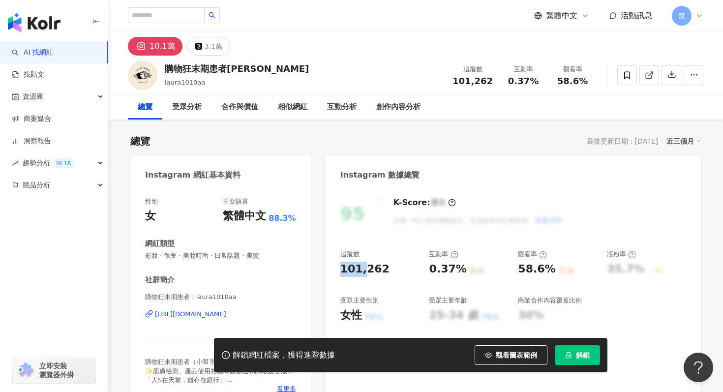
drag, startPoint x: 341, startPoint y: 268, endPoint x: 372, endPoint y: 268, distance: 31.0
click at [362, 268] on div "101,262" at bounding box center [364, 269] width 49 height 15
drag, startPoint x: 379, startPoint y: 268, endPoint x: 338, endPoint y: 268, distance: 40.3
click at [338, 268] on div "95 K-Score : 優良 近期一到三個月積極發文，且漲粉率與互動率高。 查看說明 追蹤數 101,262 互動率 0.37% 良好 觀看率 58.6% …" at bounding box center [512, 297] width 375 height 221
copy div "101,262"
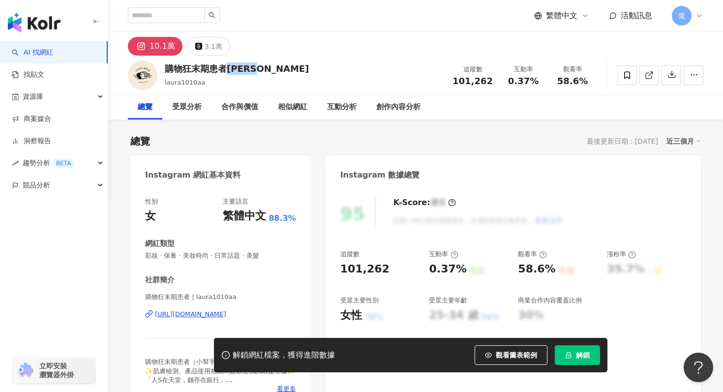
drag, startPoint x: 264, startPoint y: 67, endPoint x: 226, endPoint y: 68, distance: 37.4
click at [226, 68] on div "購物狂末期患者Laura laura1010aa 追蹤數 101,262 互動率 0.37% 觀看率 58.6%" at bounding box center [415, 75] width 615 height 39
copy div "Laura"
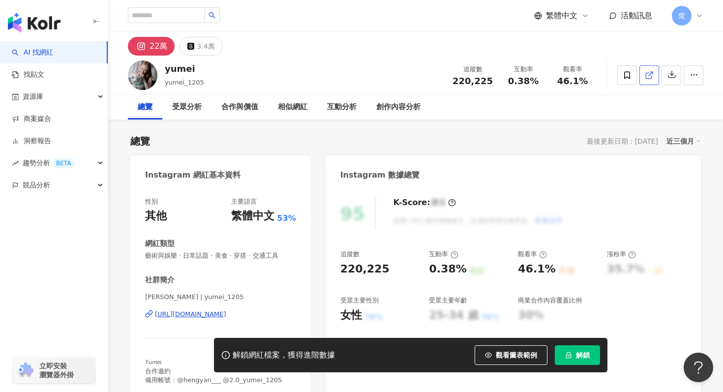
click at [648, 74] on icon at bounding box center [649, 75] width 9 height 9
drag, startPoint x: 335, startPoint y: 271, endPoint x: 409, endPoint y: 271, distance: 74.2
click at [409, 271] on div "95 K-Score : 優良 近期一到三個月積極發文，且漲粉率與互動率高。 查看說明 追蹤數 220,225 互動率 0.38% 良好 觀看率 46.1% …" at bounding box center [512, 293] width 375 height 212
copy div "220,225"
click at [355, 269] on div "220,225" at bounding box center [364, 269] width 49 height 15
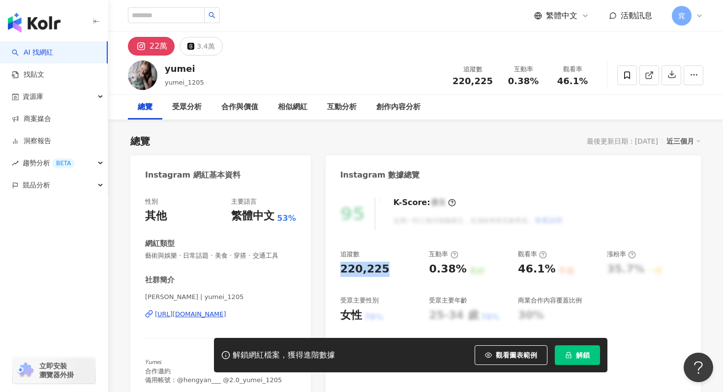
click at [355, 269] on div "220,225" at bounding box center [364, 269] width 49 height 15
copy div "220,225"
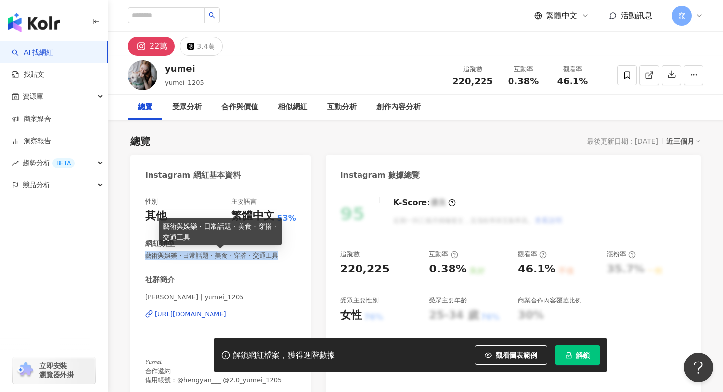
drag, startPoint x: 147, startPoint y: 256, endPoint x: 290, endPoint y: 255, distance: 142.1
click at [290, 255] on span "藝術與娛樂 · 日常話題 · 美食 · 穿搭 · 交通工具" at bounding box center [220, 255] width 151 height 9
copy span "藝術與娛樂 · 日常話題 · 美食 · 穿搭 · 交通工具"
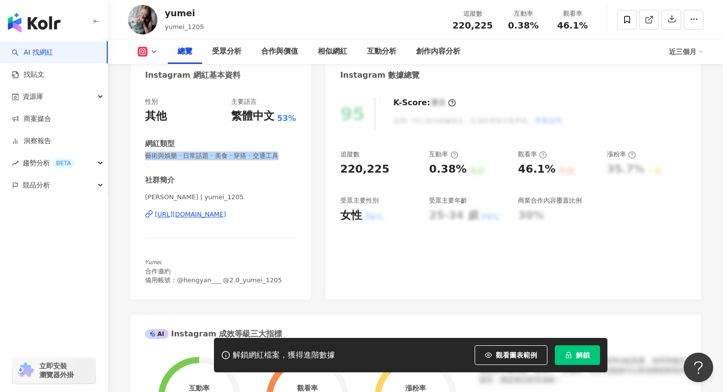
scroll to position [116, 0]
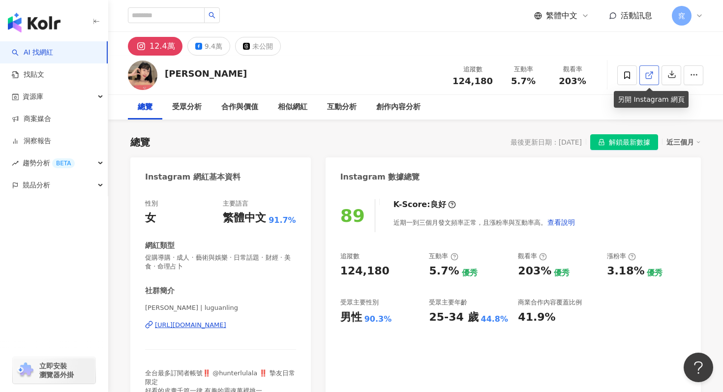
click at [648, 78] on icon at bounding box center [648, 75] width 5 height 5
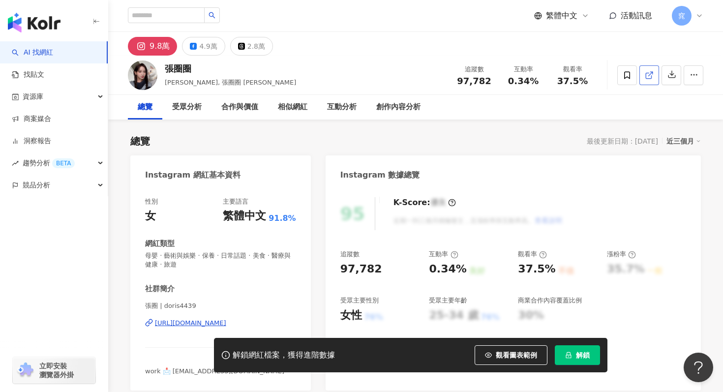
click at [653, 76] on link at bounding box center [649, 75] width 20 height 20
click at [53, 58] on link "AI 找網紅" at bounding box center [32, 53] width 41 height 10
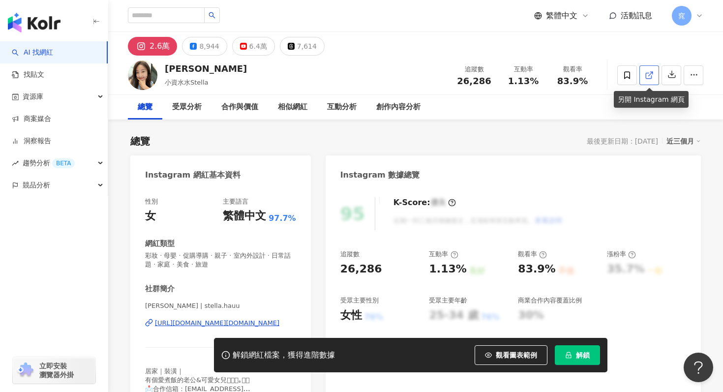
click at [646, 78] on icon at bounding box center [649, 75] width 9 height 9
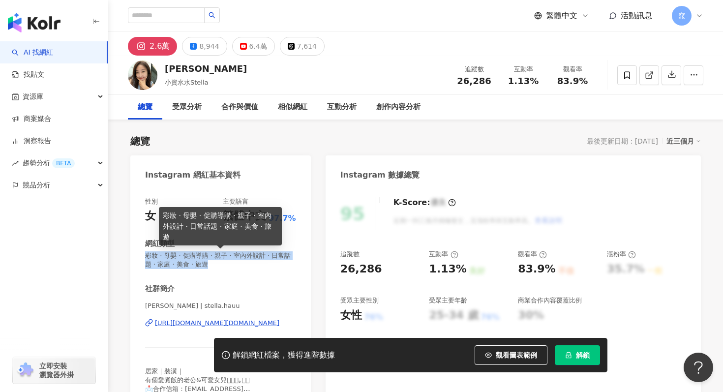
drag, startPoint x: 146, startPoint y: 253, endPoint x: 212, endPoint y: 265, distance: 67.6
click at [212, 265] on span "彩妝 · 母嬰 · 促購導購 · 親子 · 室內外設計 · 日常話題 · 家庭 · 美食 · 旅遊" at bounding box center [220, 260] width 151 height 18
copy span "彩妝 · 母嬰 · 促購導購 · 親子 · 室內外設計 · 日常話題 · 家庭 · 美食 · 旅遊"
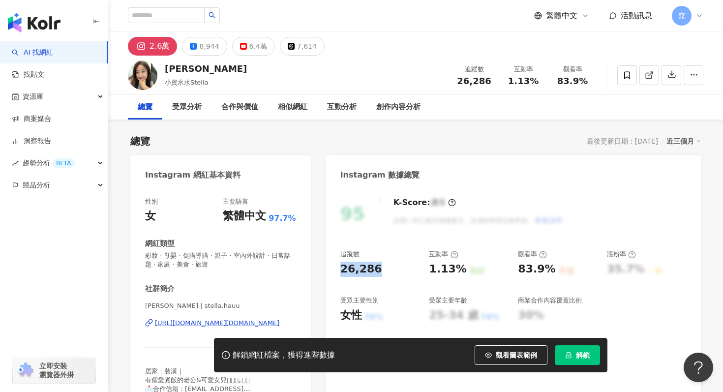
drag, startPoint x: 334, startPoint y: 264, endPoint x: 381, endPoint y: 265, distance: 46.7
click at [381, 265] on div "95 K-Score : 優良 近期一到三個月積極發文，且漲粉率與互動率高。 查看說明 追蹤數 26,286 互動率 1.13% 良好 觀看率 83.9% 不…" at bounding box center [512, 302] width 375 height 230
copy div "26,286"
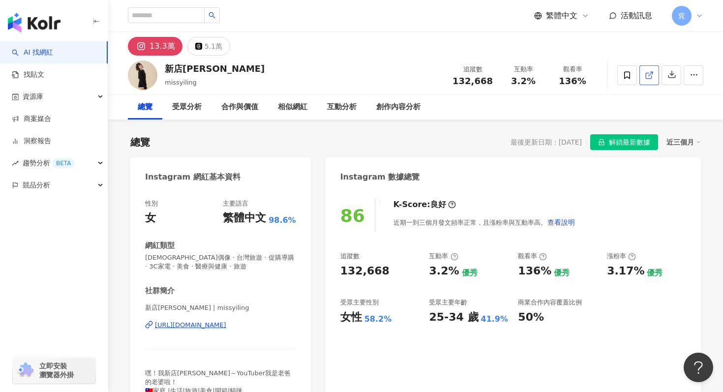
click at [651, 79] on icon at bounding box center [649, 75] width 9 height 9
drag, startPoint x: 340, startPoint y: 270, endPoint x: 393, endPoint y: 270, distance: 53.1
click at [393, 271] on div "132,668" at bounding box center [379, 271] width 79 height 15
copy div "132,668"
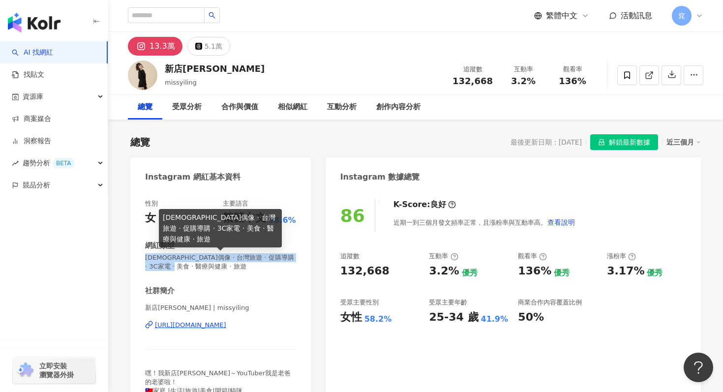
drag, startPoint x: 145, startPoint y: 260, endPoint x: 193, endPoint y: 264, distance: 48.8
click at [193, 264] on span "韓國偶像 · 台灣旅遊 · 促購導購 · 3C家電 · 美食 · 醫療與健康 · 旅遊" at bounding box center [220, 262] width 151 height 18
copy span "韓國偶像 · 台灣旅遊 · 促購導購 · 3C家電 · 美食 · 醫療與健康 · 旅遊"
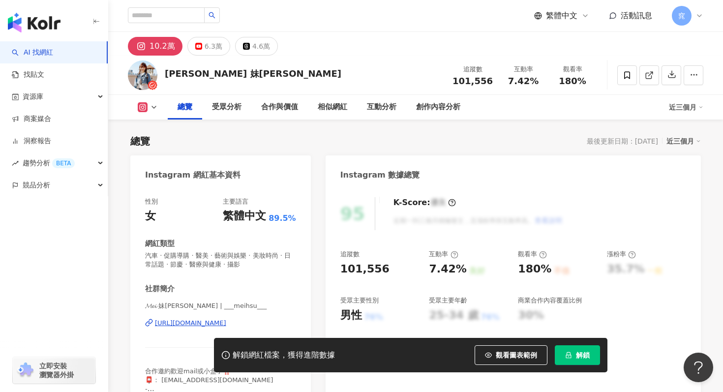
scroll to position [60, 0]
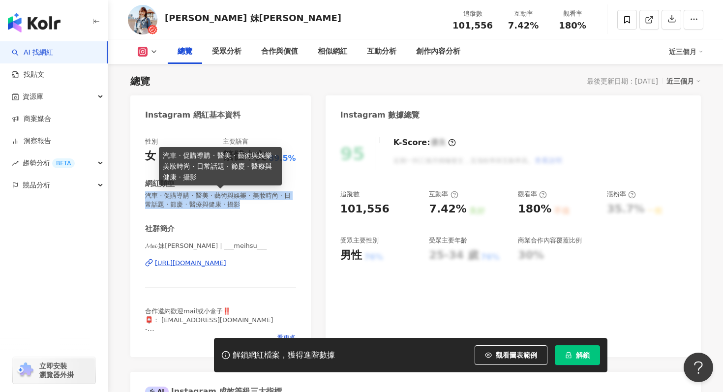
drag, startPoint x: 147, startPoint y: 194, endPoint x: 233, endPoint y: 206, distance: 86.8
click at [234, 206] on span "汽車 · 促購導購 · 醫美 · 藝術與娛樂 · 美妝時尚 · 日常話題 · 節慶 · 醫療與健康 · 攝影" at bounding box center [220, 200] width 151 height 18
copy span "汽車 · 促購導購 · 醫美 · 藝術與娛樂 · 美妝時尚 · 日常話題 · 節慶 · 醫療與健康 · 攝影"
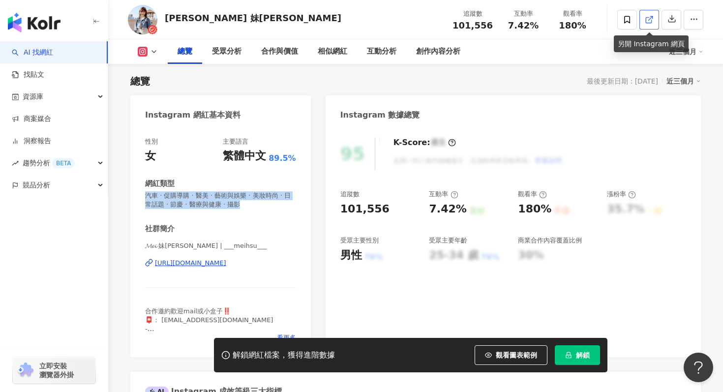
click at [648, 21] on icon at bounding box center [649, 19] width 9 height 9
click at [647, 26] on link at bounding box center [649, 20] width 20 height 20
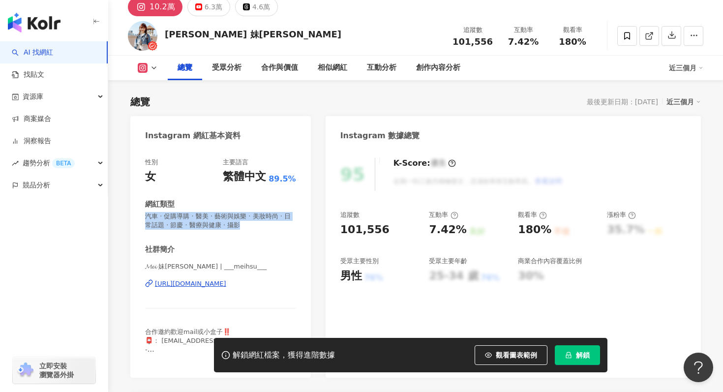
scroll to position [39, 0]
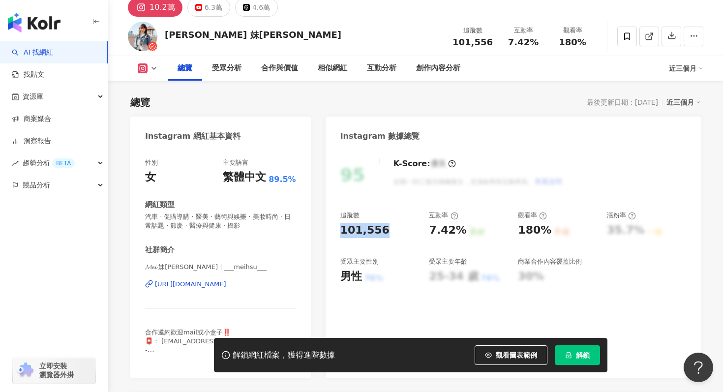
drag, startPoint x: 332, startPoint y: 229, endPoint x: 391, endPoint y: 230, distance: 59.5
click at [391, 230] on div "95 K-Score : 優良 近期一到三個月積極發文，且漲粉率與互動率高。 查看說明 追蹤數 101,556 互動率 7.42% 良好 觀看率 180% 不…" at bounding box center [512, 263] width 375 height 230
copy div "101,556"
